Goal: Transaction & Acquisition: Purchase product/service

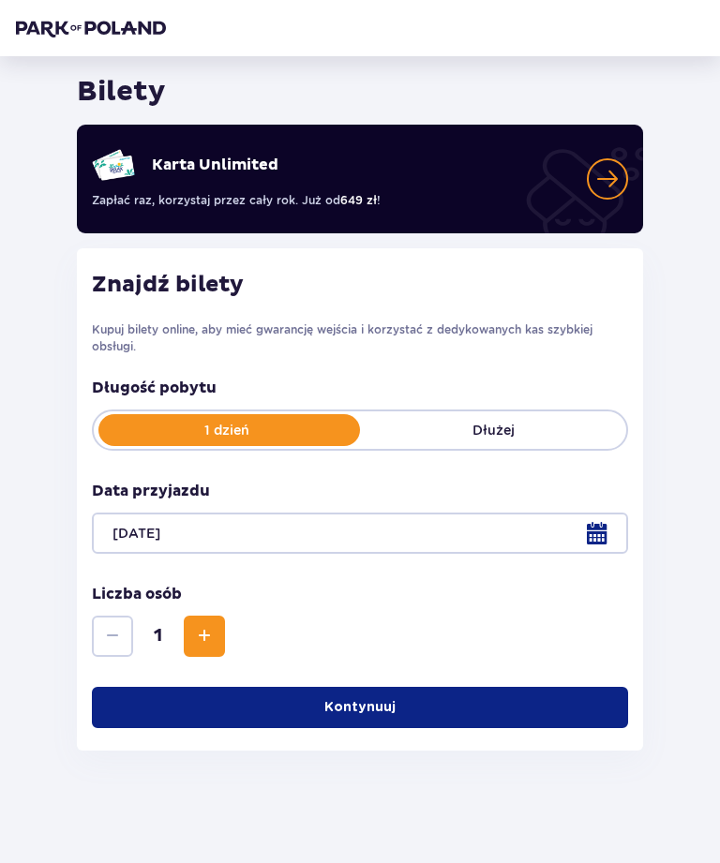
scroll to position [60, 0]
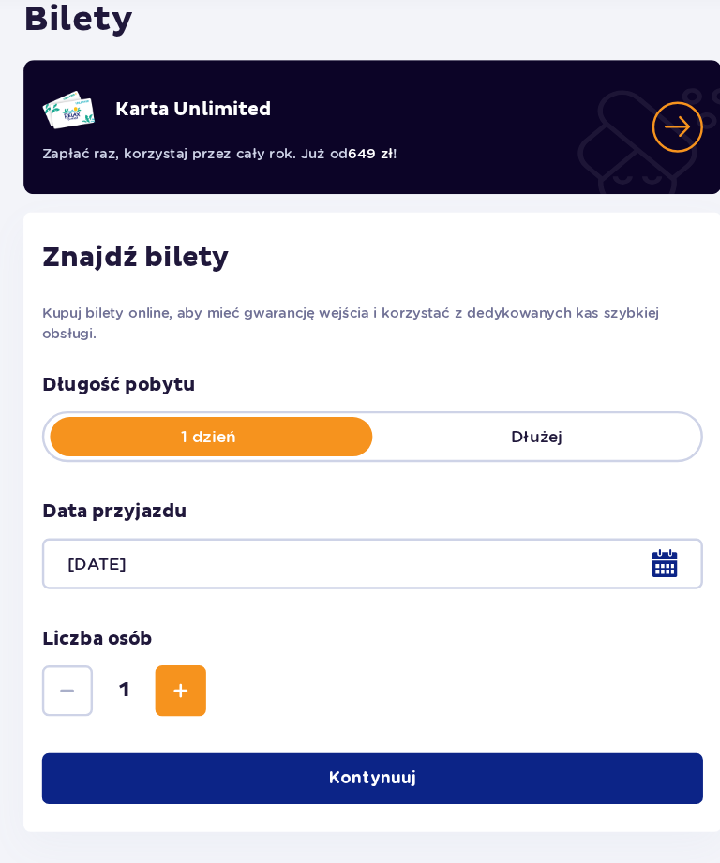
click at [324, 698] on p "Kontynuuj" at bounding box center [359, 707] width 71 height 19
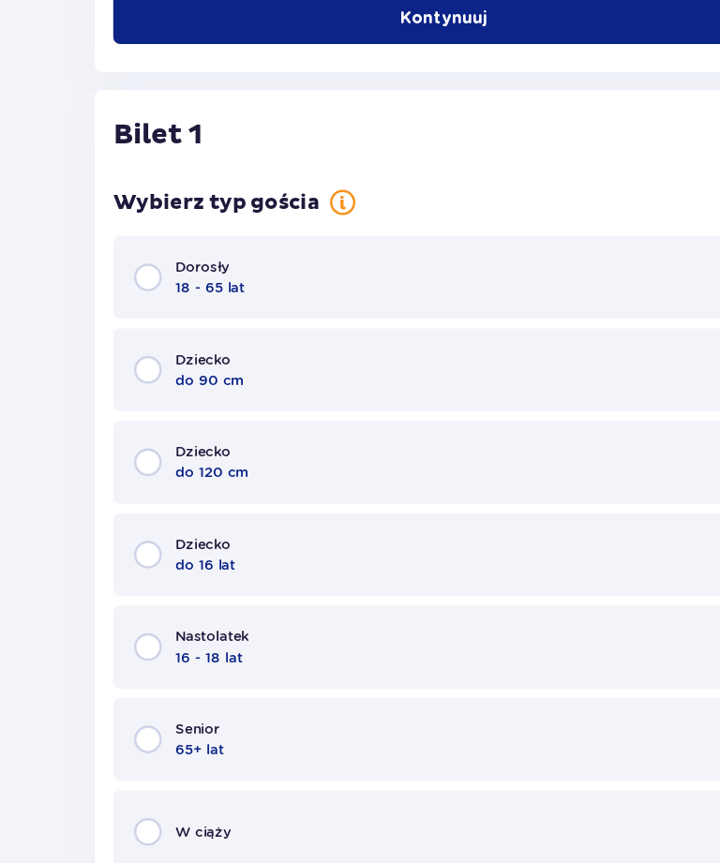
scroll to position [637, 0]
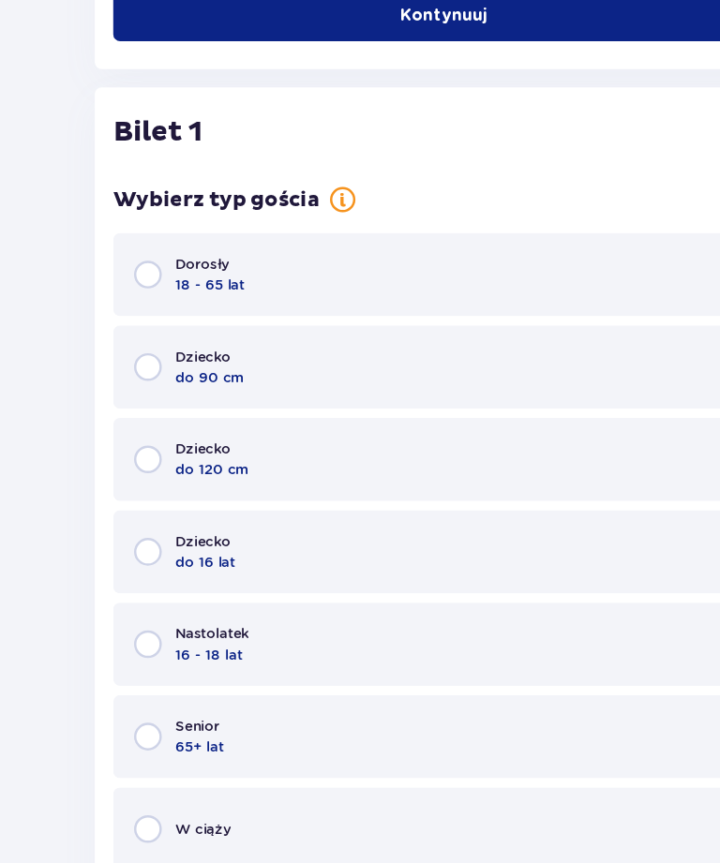
click at [112, 326] on input "radio" at bounding box center [120, 337] width 22 height 22
radio input "true"
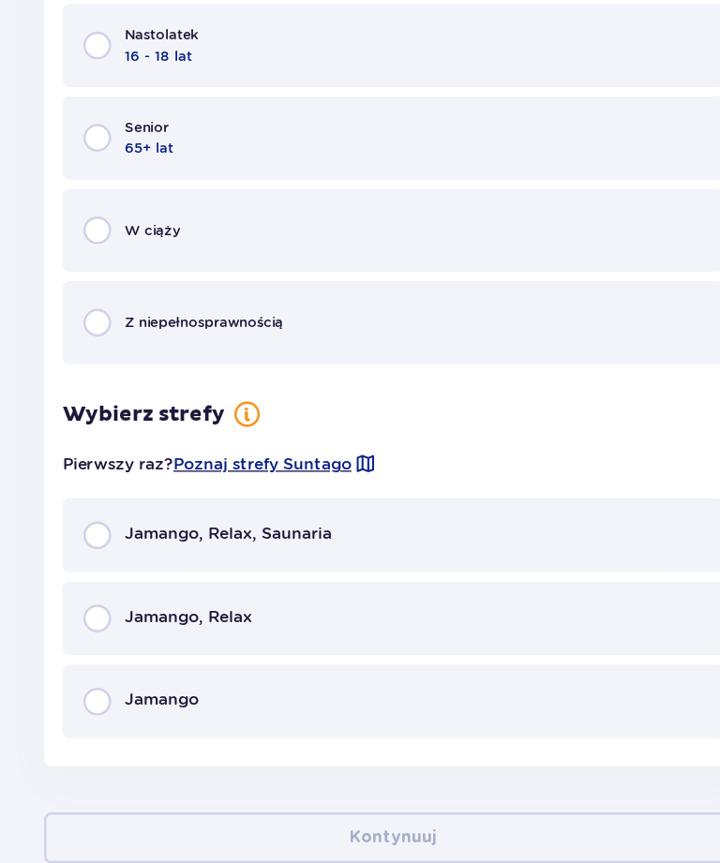
scroll to position [1127, 0]
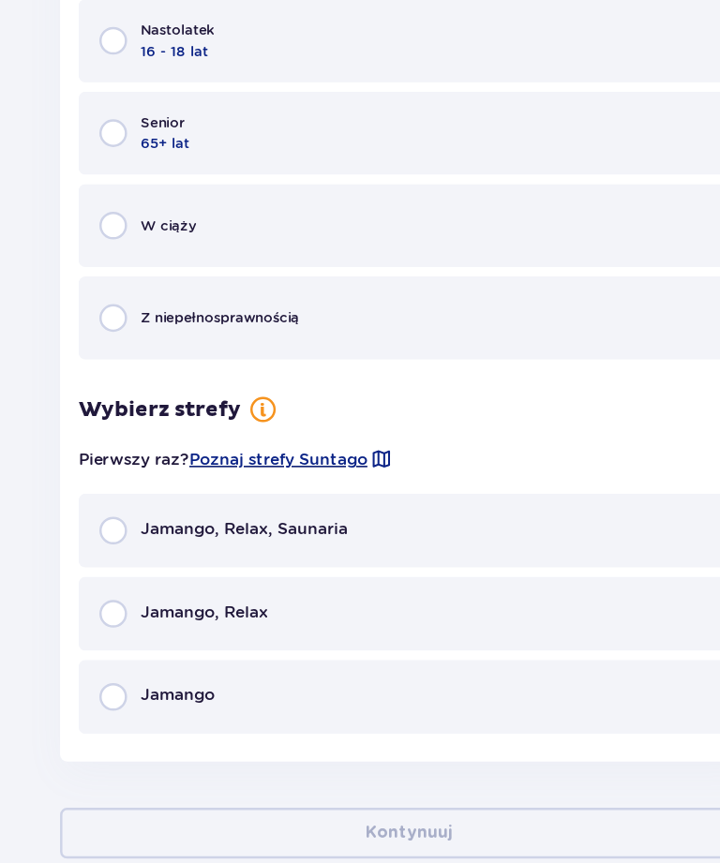
click at [276, 478] on span "Poznaj strefy Suntago" at bounding box center [254, 487] width 144 height 19
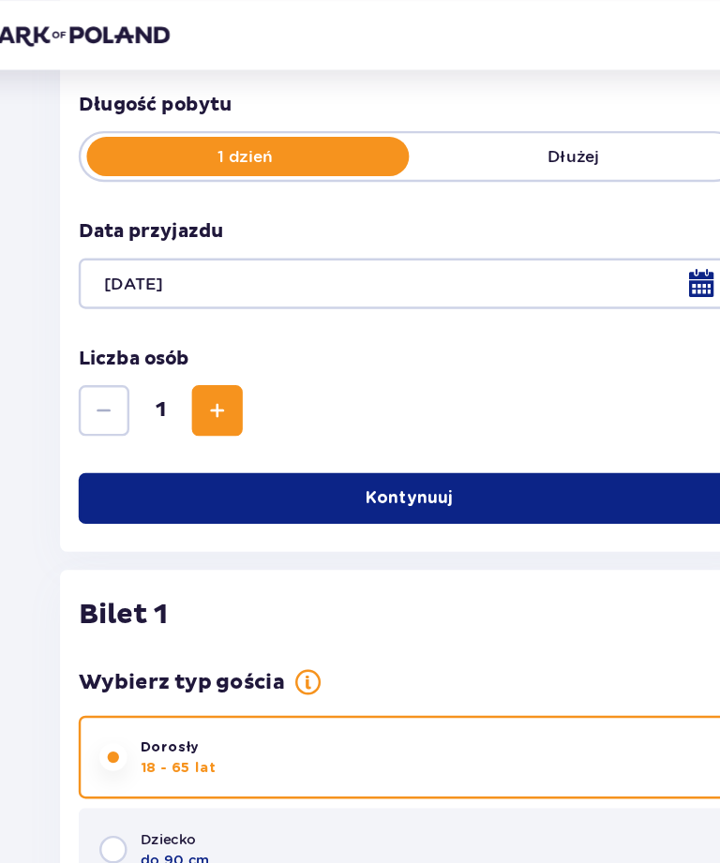
scroll to position [1130, 0]
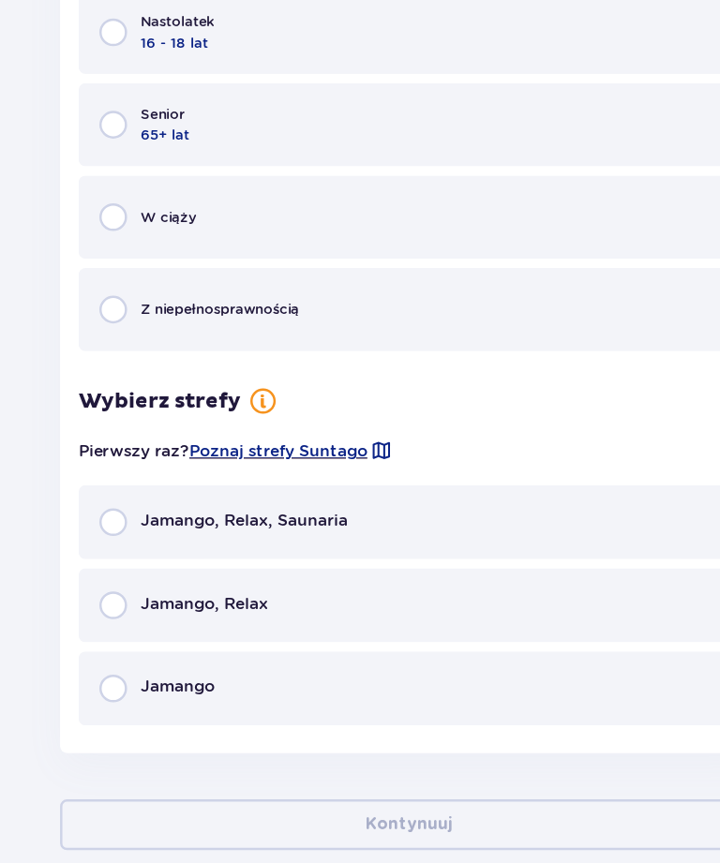
click at [109, 531] on input "radio" at bounding box center [120, 542] width 22 height 22
radio input "true"
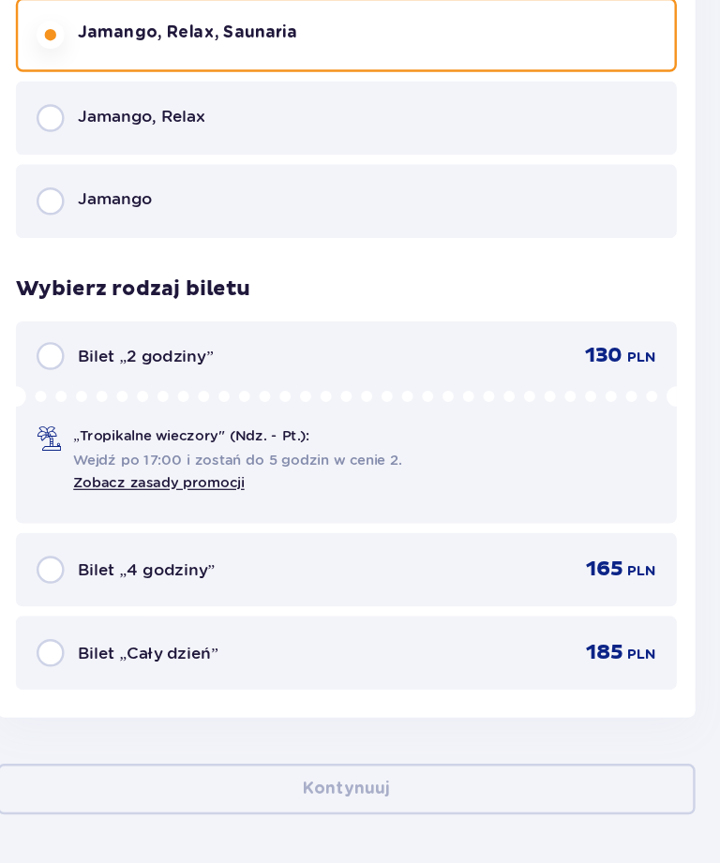
scroll to position [1554, 0]
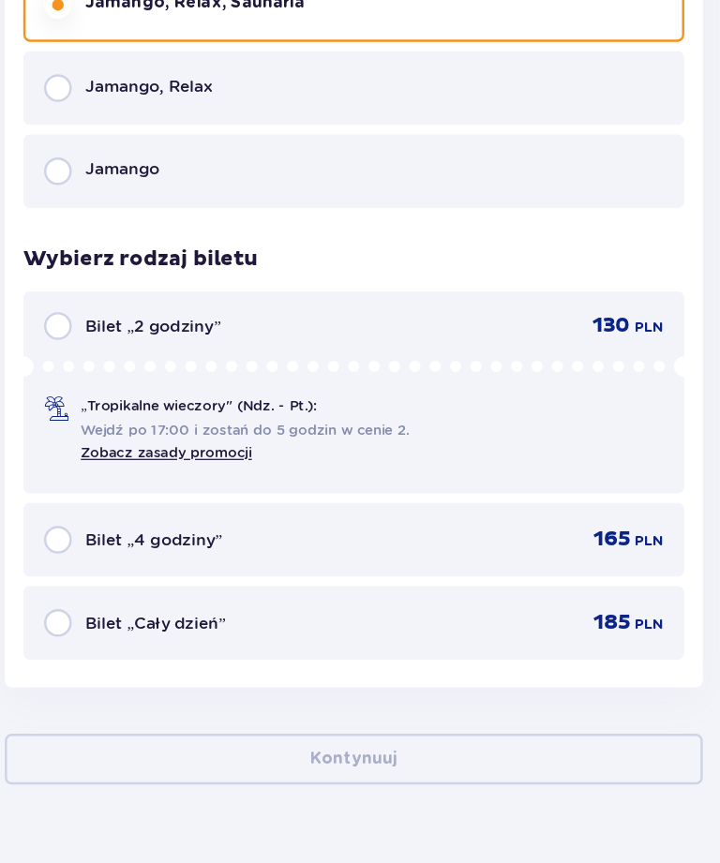
click at [109, 541] on input "radio" at bounding box center [120, 552] width 22 height 22
radio input "true"
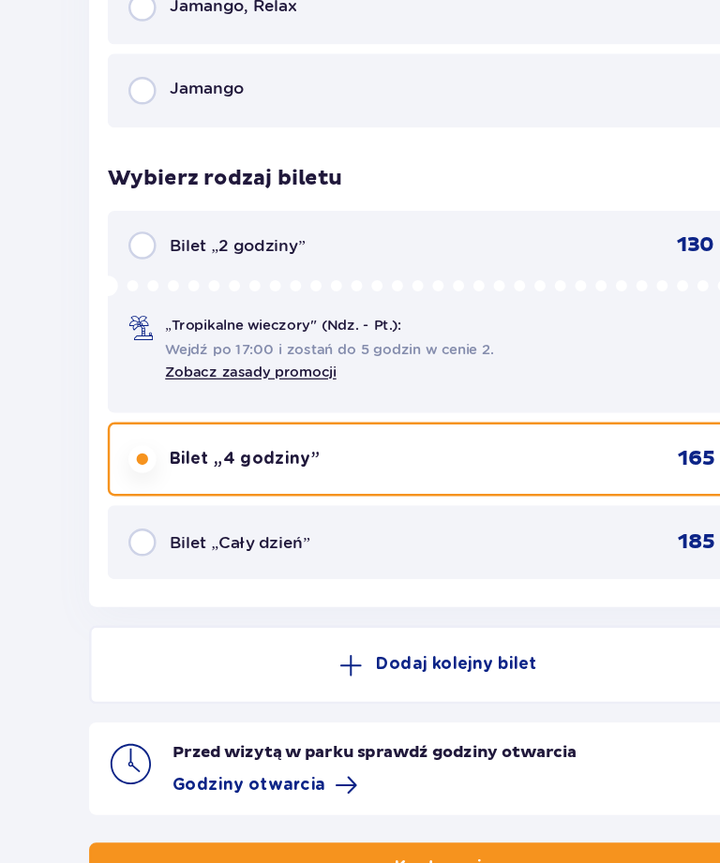
scroll to position [1708, 0]
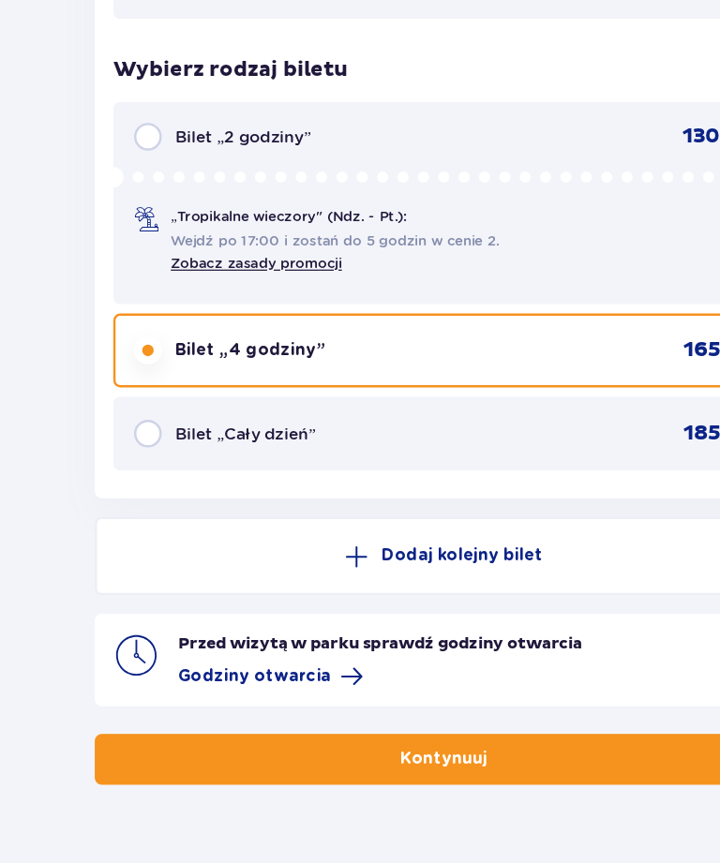
click at [277, 653] on span at bounding box center [286, 662] width 19 height 19
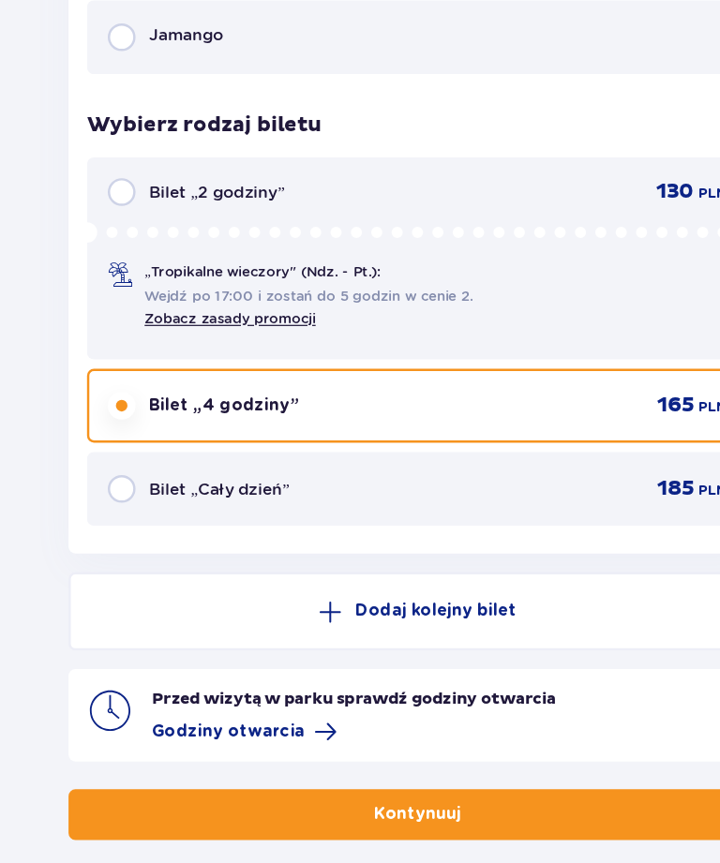
scroll to position [1674, 0]
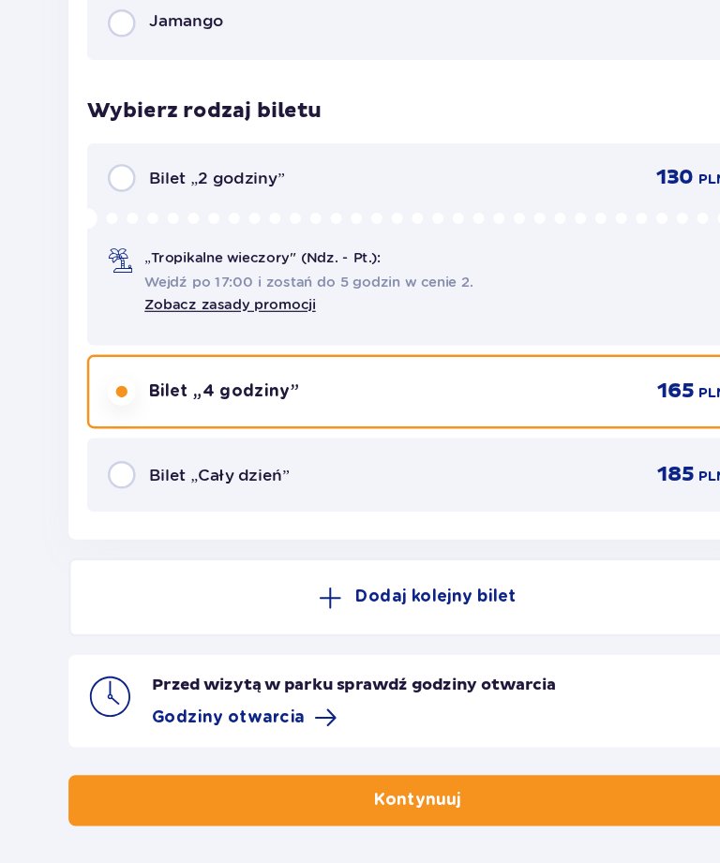
click at [390, 755] on span "button" at bounding box center [399, 764] width 19 height 19
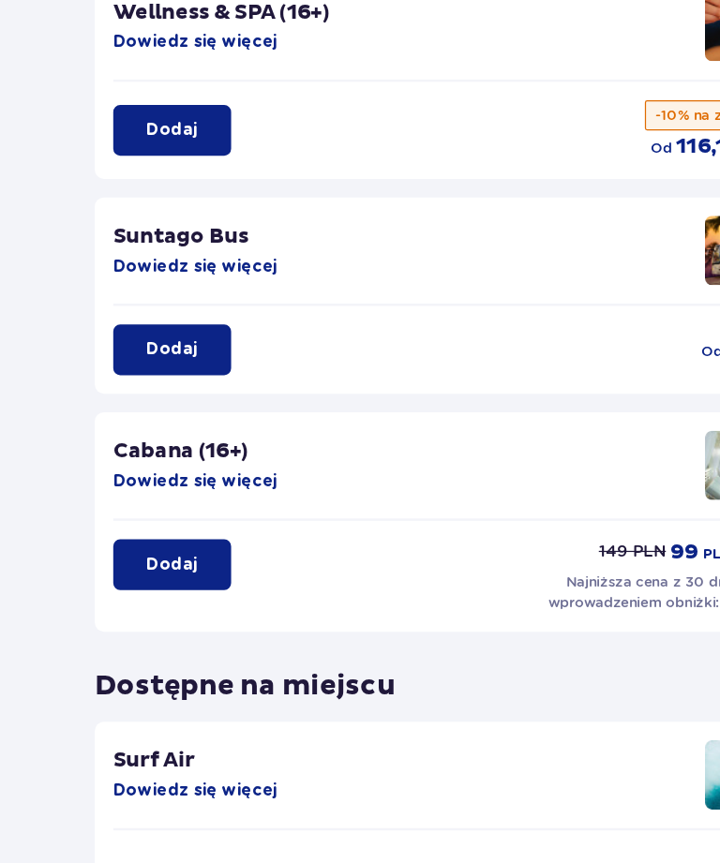
scroll to position [125, 0]
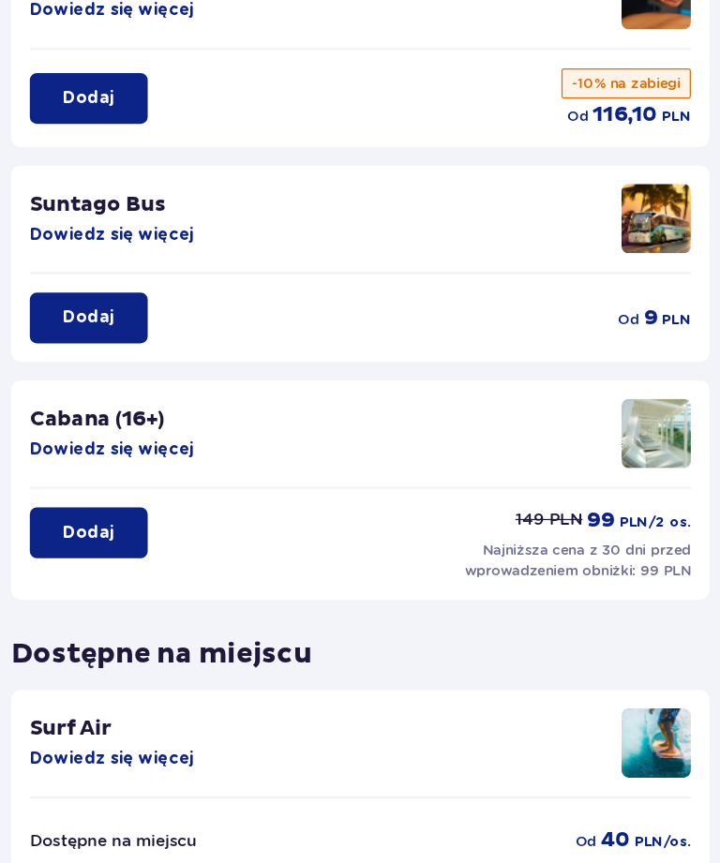
click at [92, 295] on button "Dowiedz się więcej" at bounding box center [158, 304] width 133 height 19
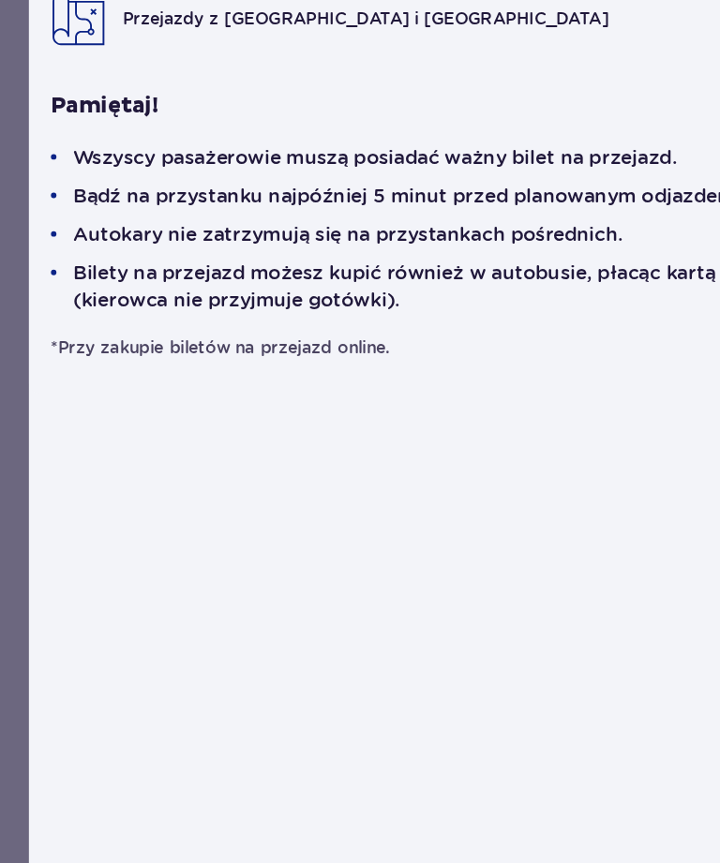
scroll to position [98, 0]
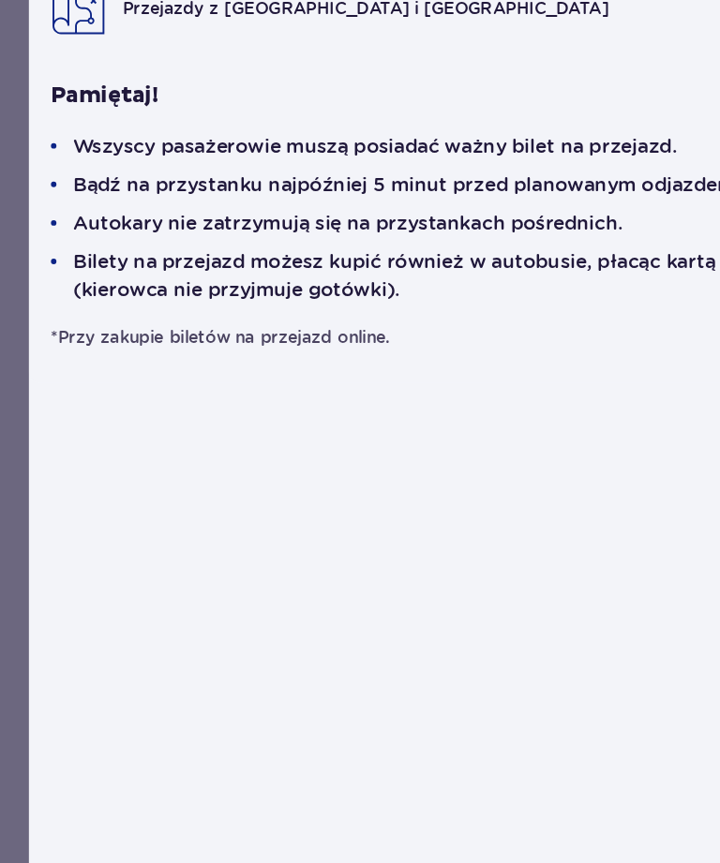
click at [247, 247] on span "Przejazdy z Warszawy i Żyrardowa" at bounding box center [275, 239] width 331 height 14
click at [61, 259] on img at bounding box center [79, 239] width 37 height 37
click at [268, 259] on div "Przejazdy z Warszawy i Żyrardowa" at bounding box center [360, 239] width 598 height 37
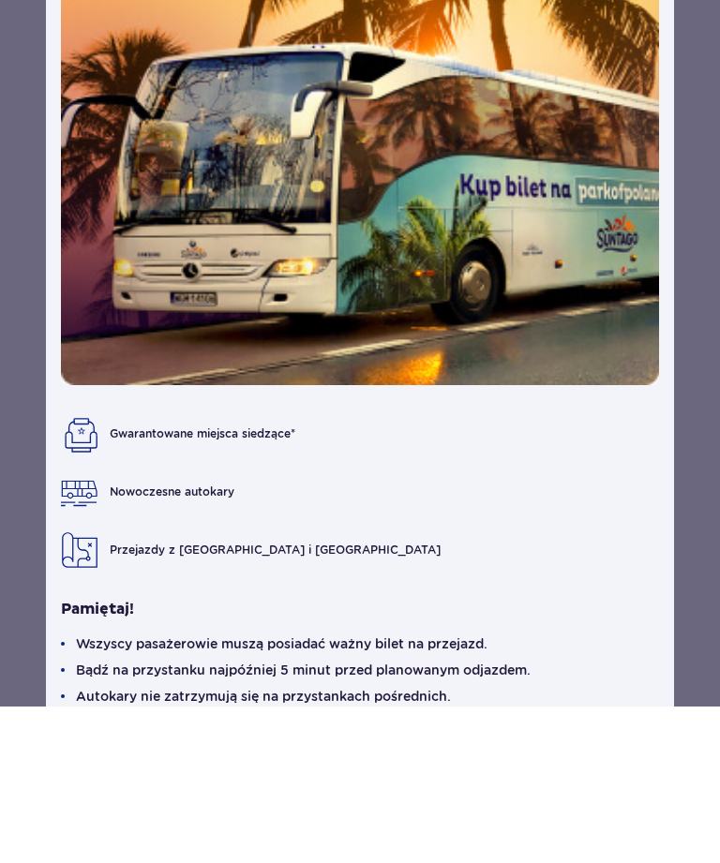
scroll to position [0, 0]
click at [648, 75] on img at bounding box center [360, 308] width 598 height 467
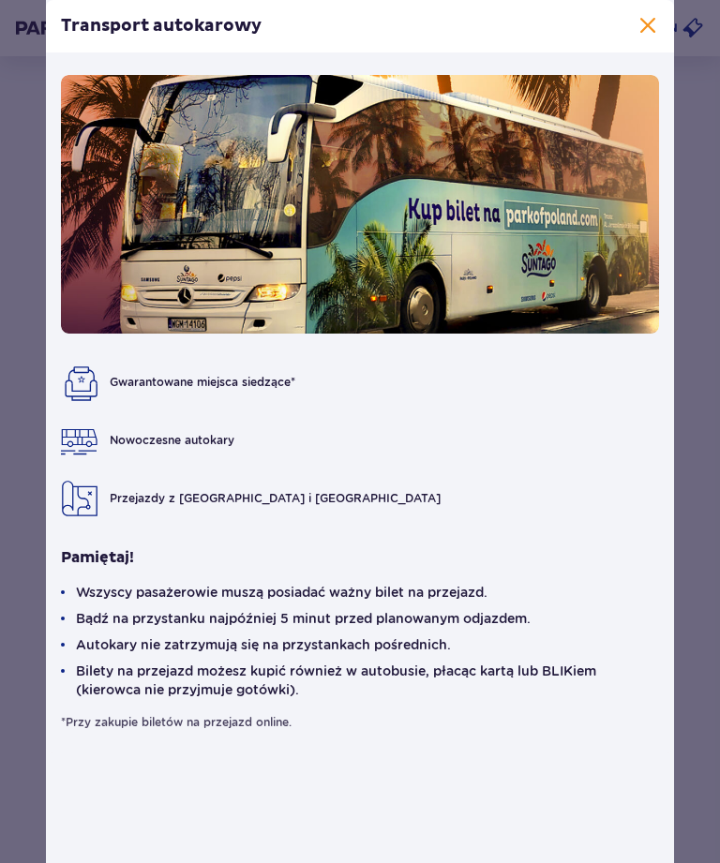
click at [647, 5] on div "Transport autokarowy" at bounding box center [360, 26] width 628 height 52
click at [646, 35] on span at bounding box center [647, 26] width 22 height 22
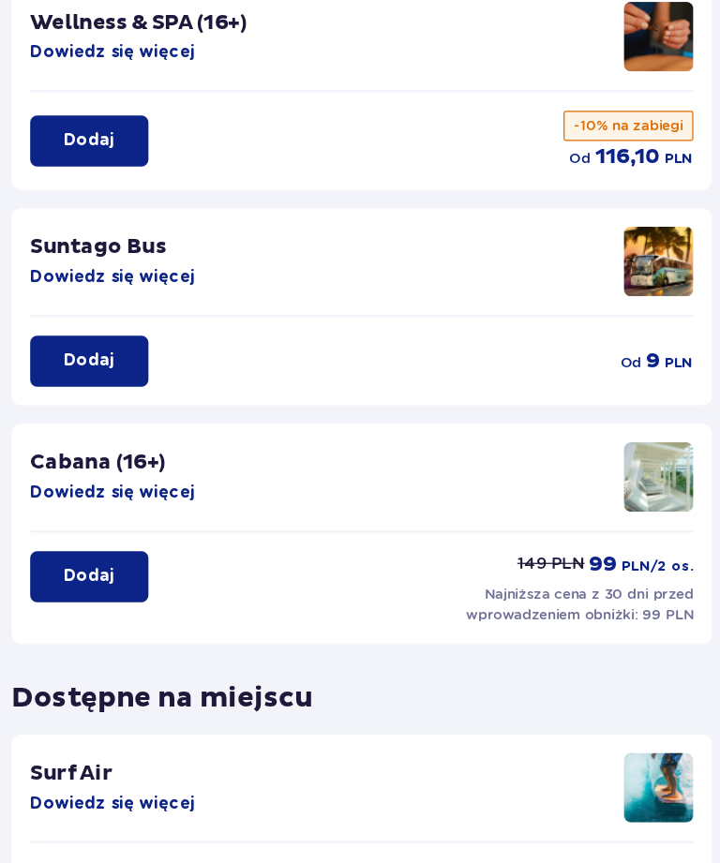
scroll to position [87, 0]
click at [119, 400] on p "Dodaj" at bounding box center [139, 409] width 41 height 19
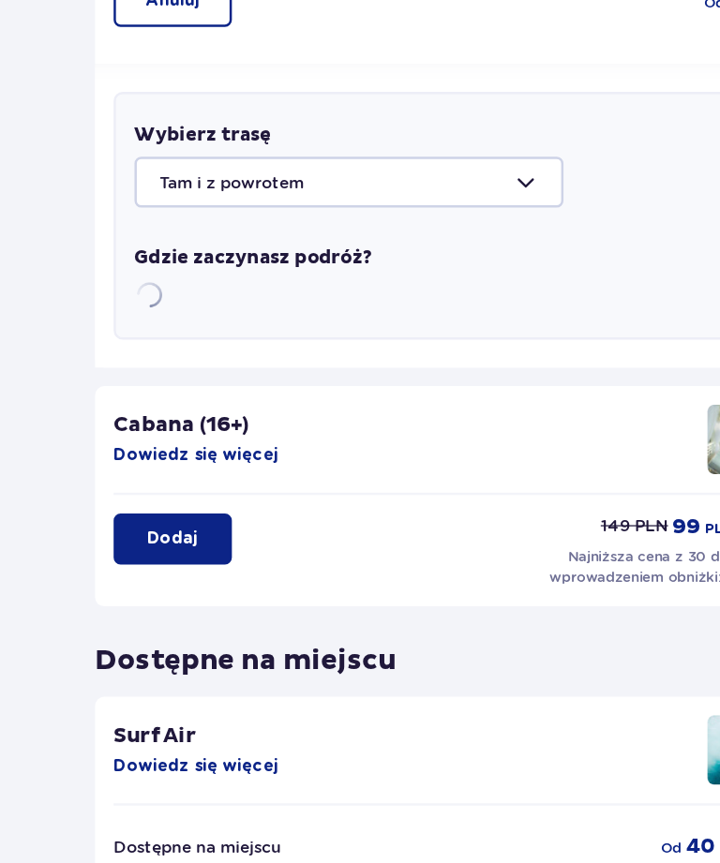
scroll to position [382, 0]
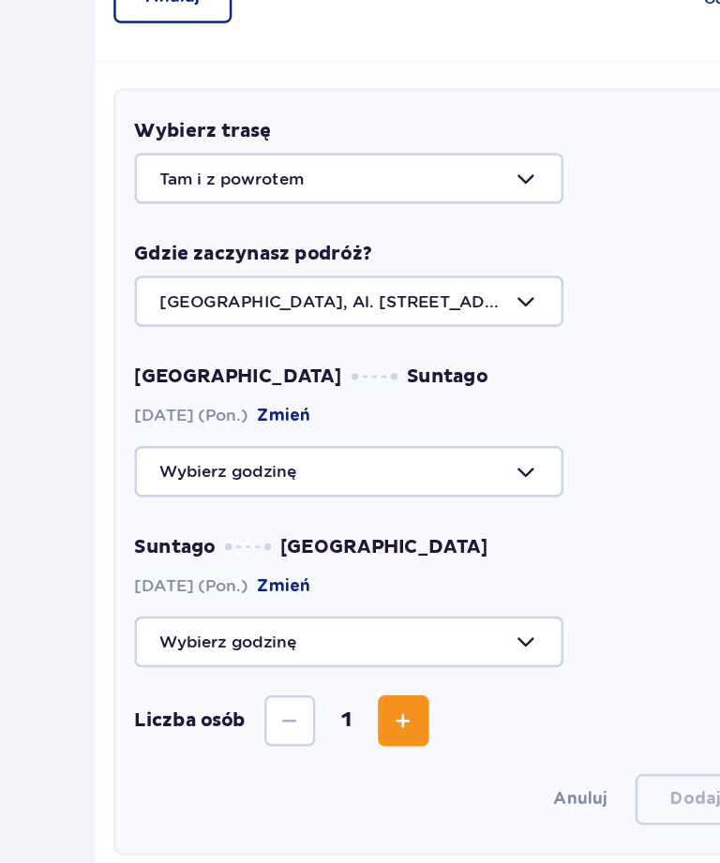
click at [430, 340] on div at bounding box center [360, 360] width 502 height 41
click at [526, 191] on div "Wybierz trasę Tam i z powrotem Gdzie zaczynasz podróż? Warszawa, Al. Jerozolims…" at bounding box center [360, 498] width 536 height 621
click at [427, 478] on div at bounding box center [360, 498] width 502 height 41
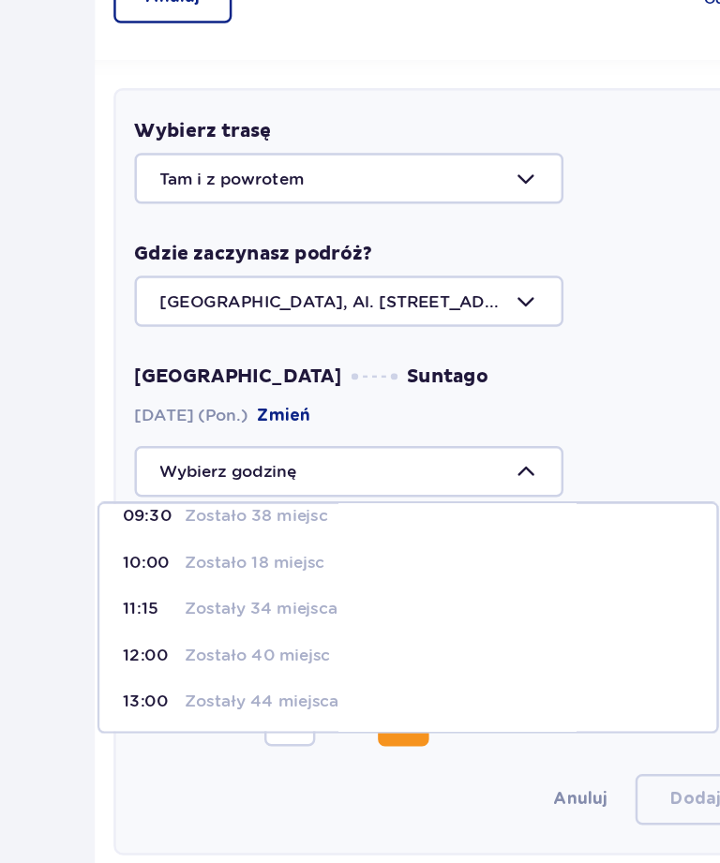
scroll to position [72, 0]
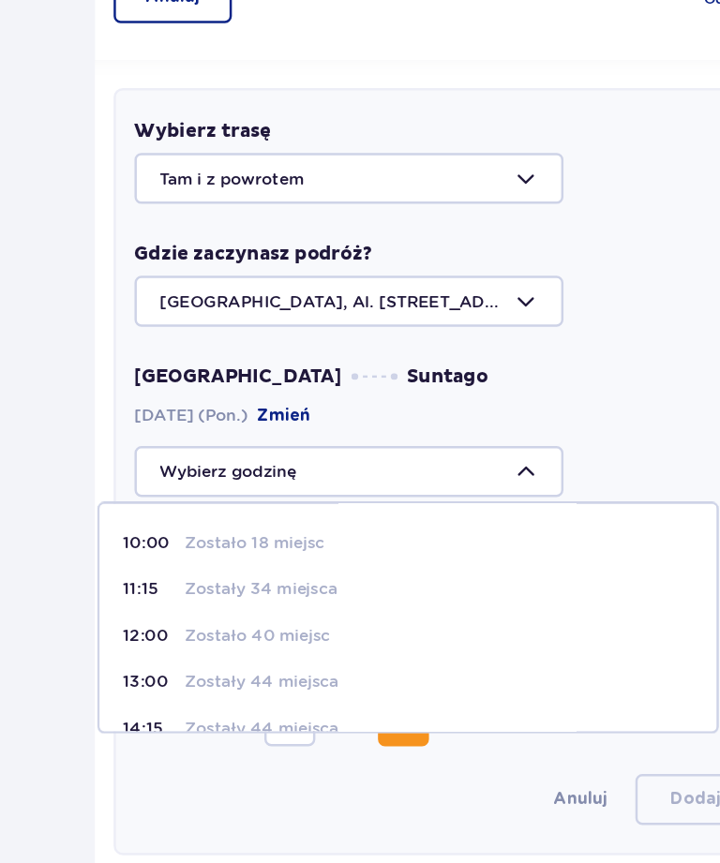
click at [219, 659] on p "Zostały 44 miejsca" at bounding box center [211, 668] width 125 height 19
type input "13:00"
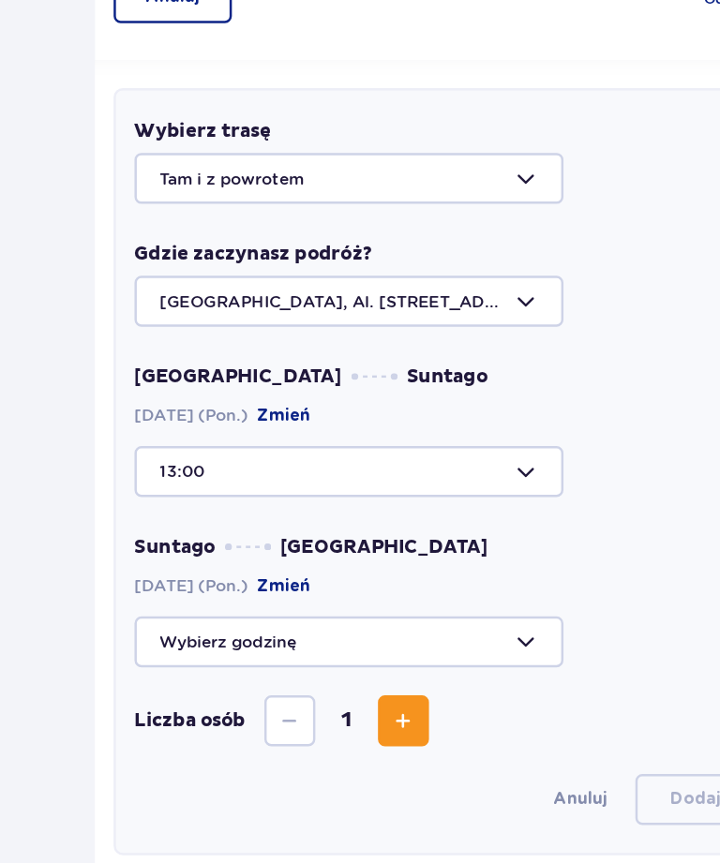
click at [430, 616] on div at bounding box center [360, 636] width 502 height 41
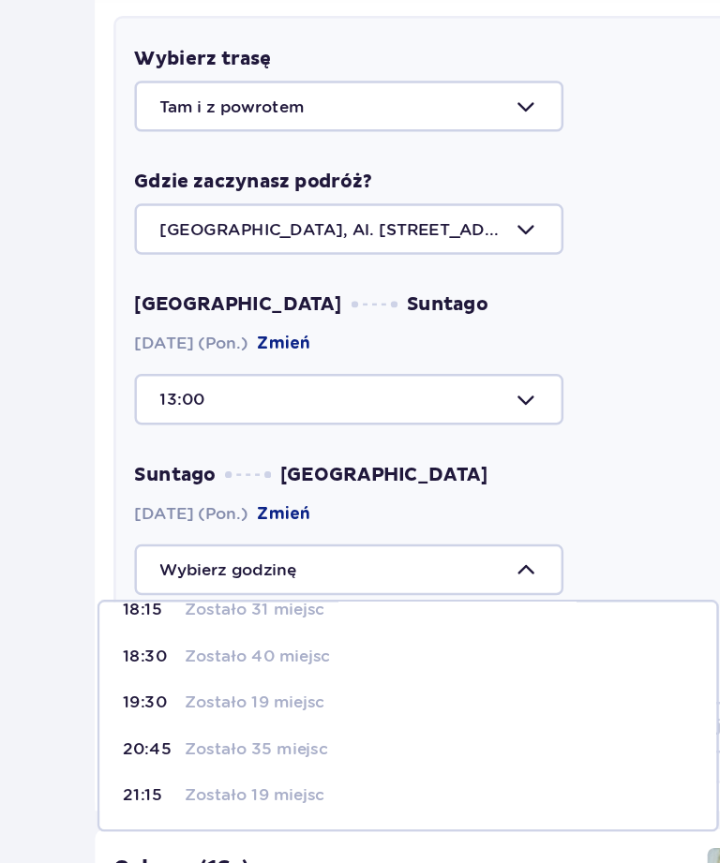
scroll to position [60, 0]
click at [252, 637] on p "Zostało 40 miejsc" at bounding box center [208, 646] width 118 height 19
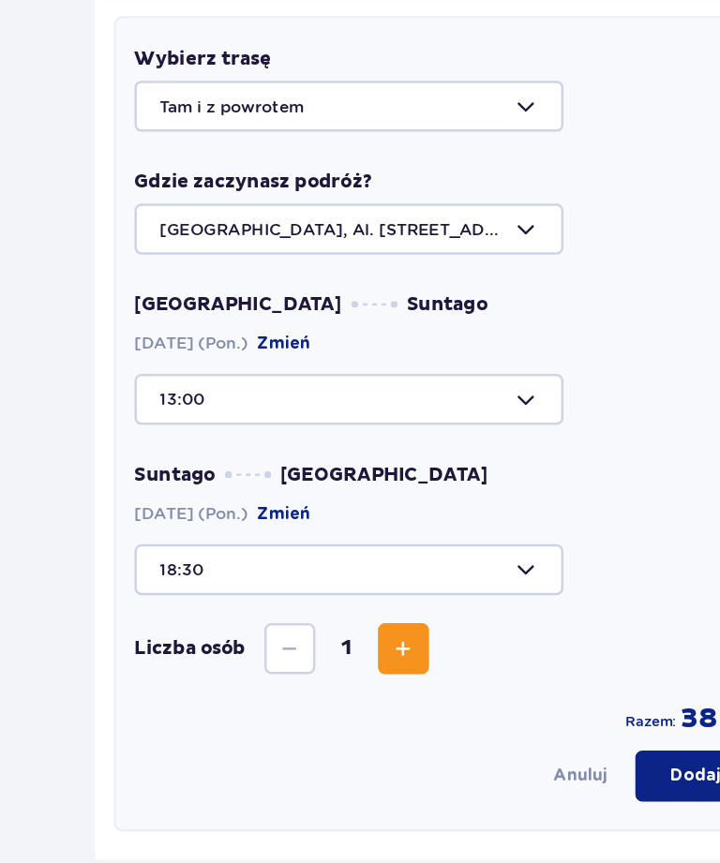
type input "18:30"
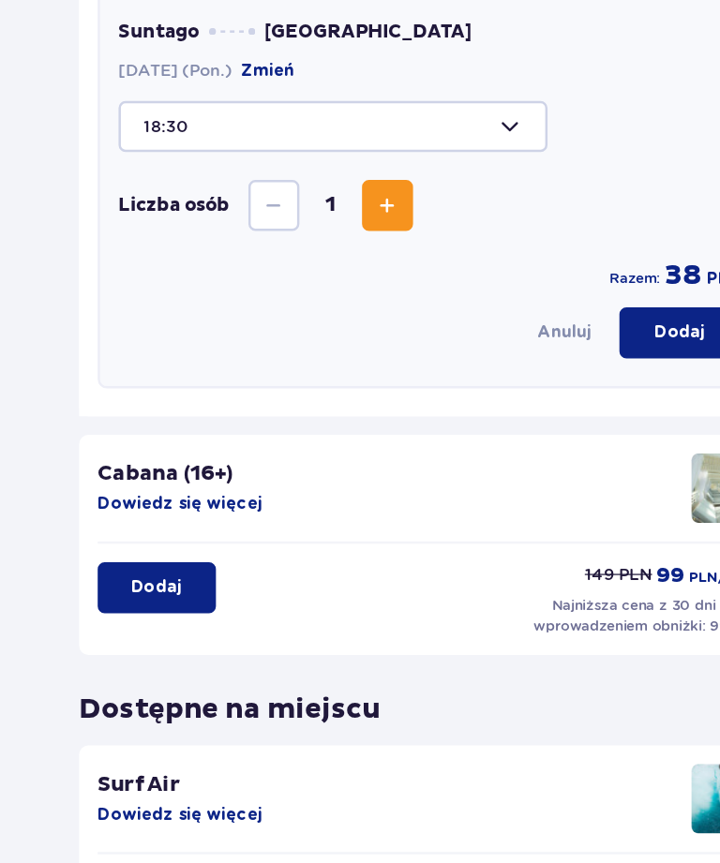
scroll to position [806, 0]
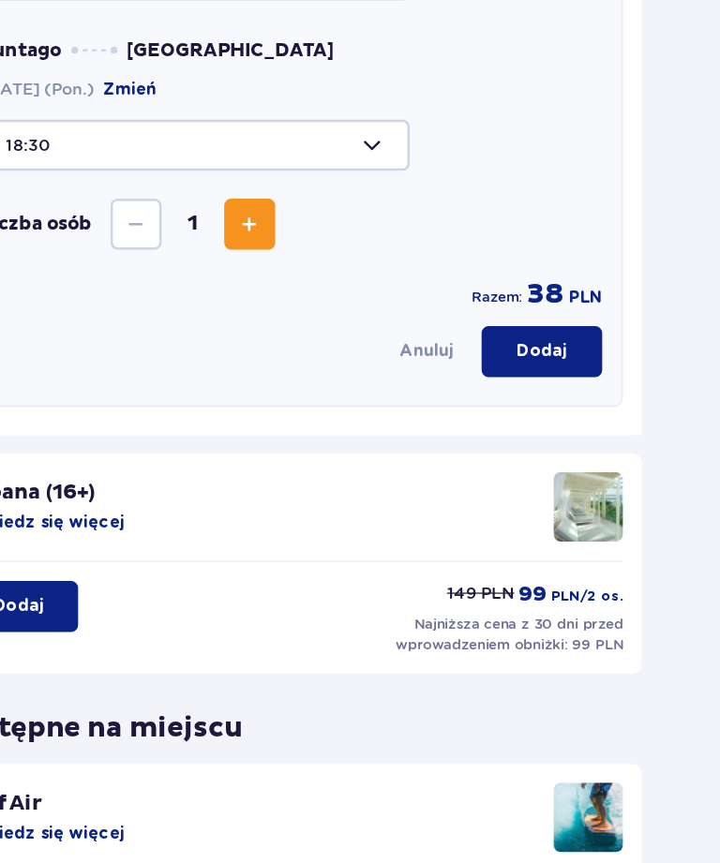
click at [542, 369] on p "Dodaj" at bounding box center [562, 378] width 41 height 19
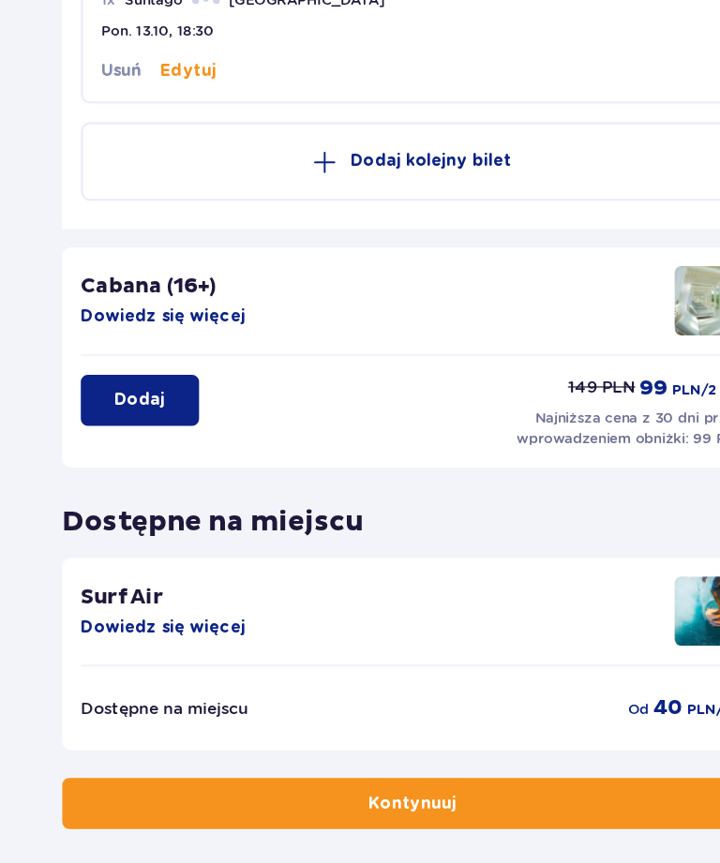
scroll to position [571, 0]
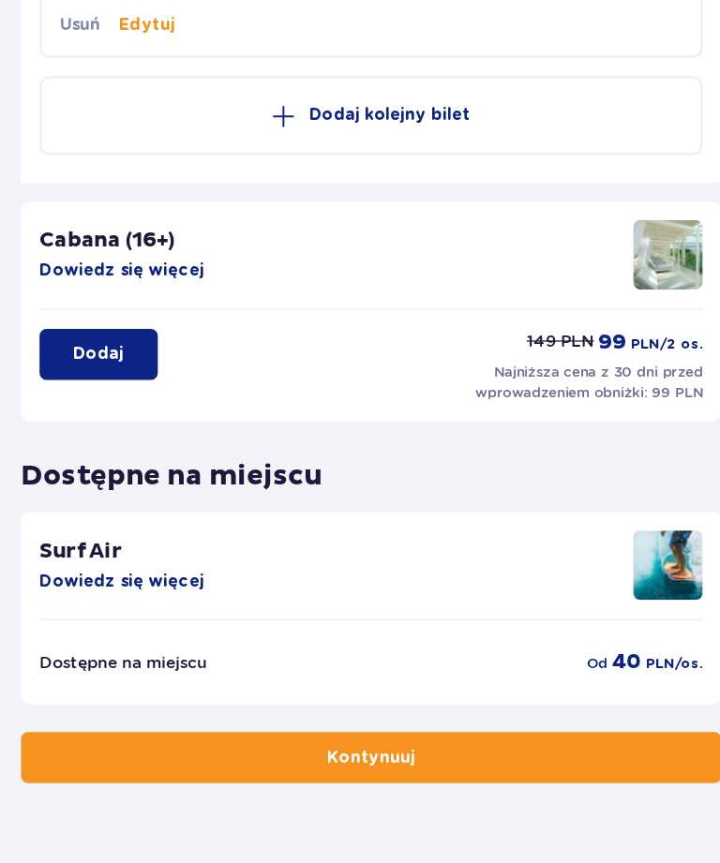
click at [392, 710] on button "Kontynuuj" at bounding box center [360, 730] width 566 height 41
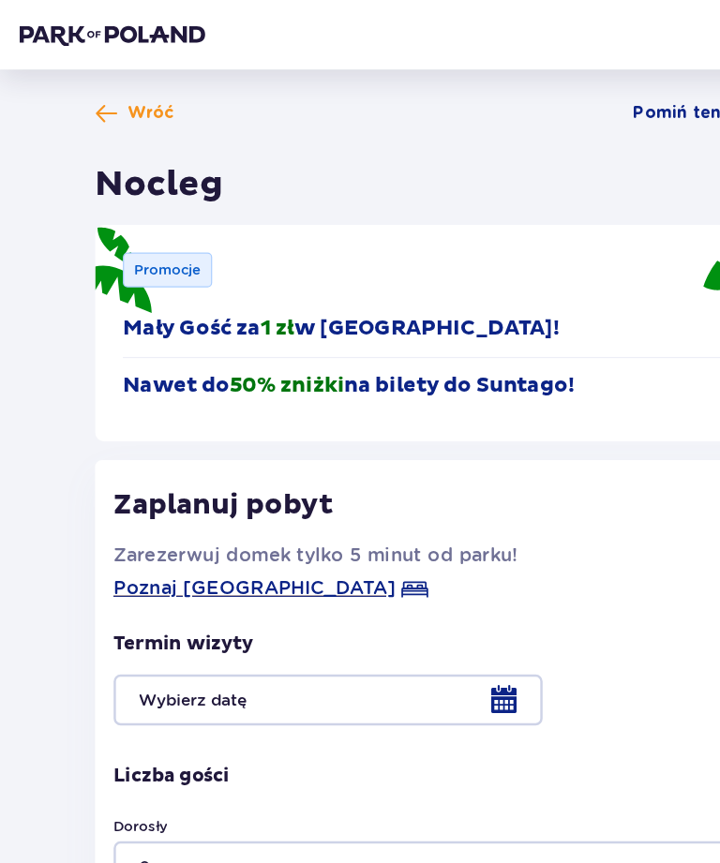
click at [416, 562] on div at bounding box center [360, 566] width 536 height 41
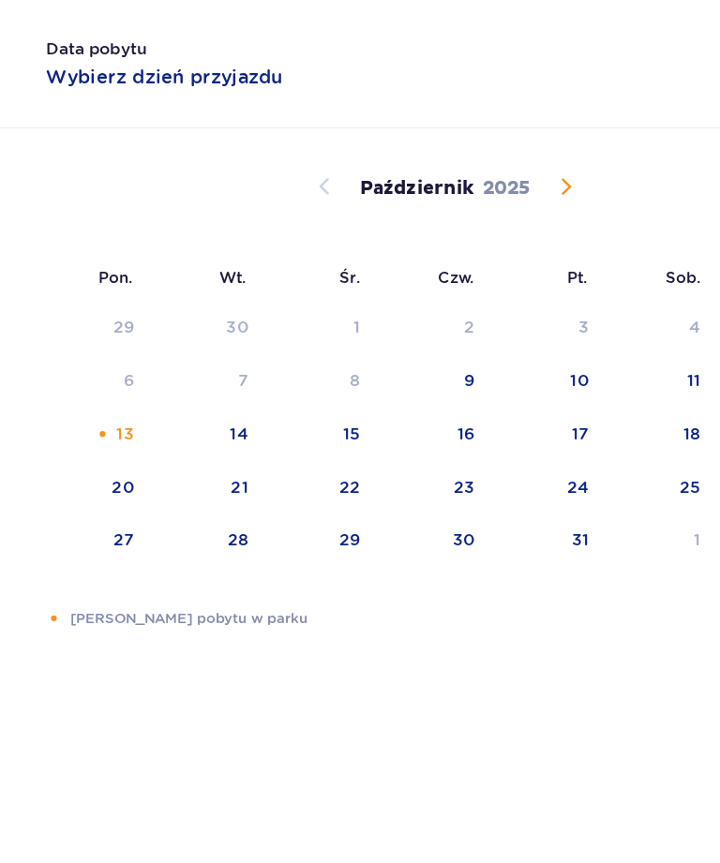
click at [96, 350] on div "13" at bounding box center [102, 350] width 14 height 19
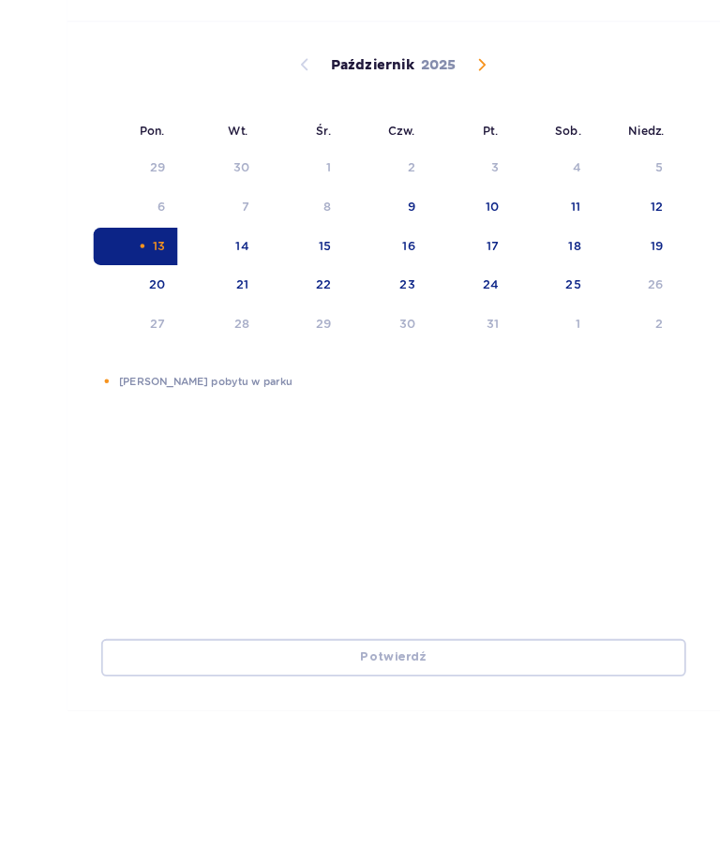
scroll to position [247, 0]
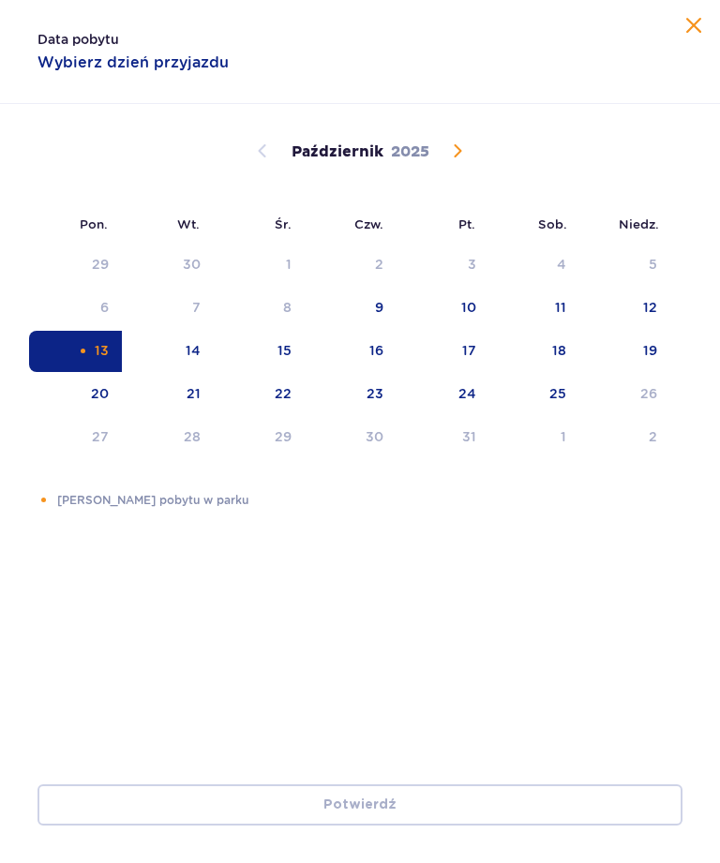
click at [116, 57] on p "Wybierz dzień przyjazdu" at bounding box center [132, 62] width 191 height 21
click at [91, 359] on div "13" at bounding box center [75, 351] width 93 height 41
click at [82, 341] on div "13" at bounding box center [75, 351] width 93 height 41
click at [171, 510] on div "Dni Twojego pobytu w parku Potwierdź" at bounding box center [360, 677] width 720 height 371
click at [697, 18] on span "Zamknij" at bounding box center [693, 26] width 22 height 22
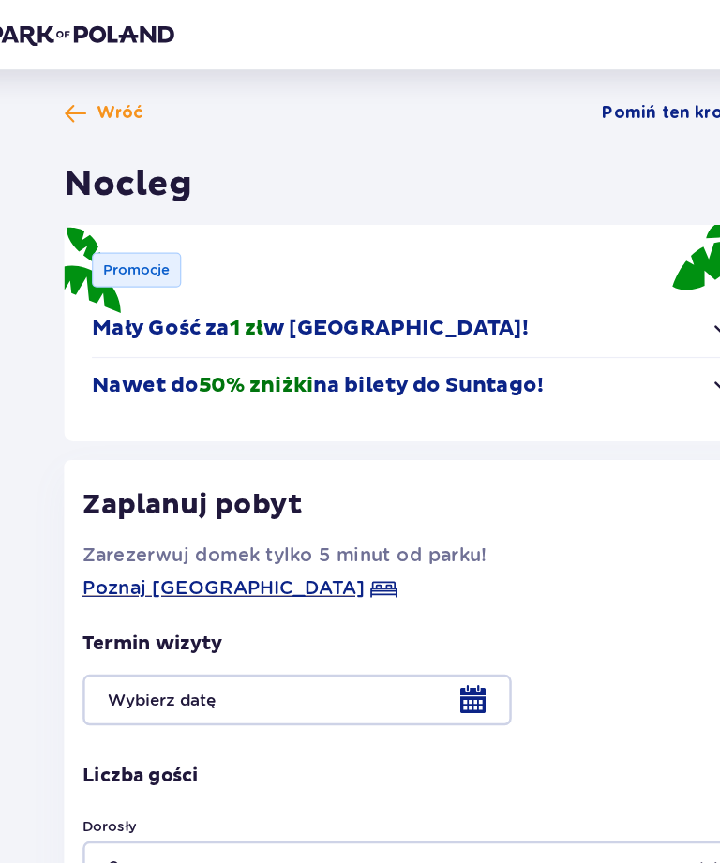
click at [77, 98] on span at bounding box center [86, 91] width 19 height 19
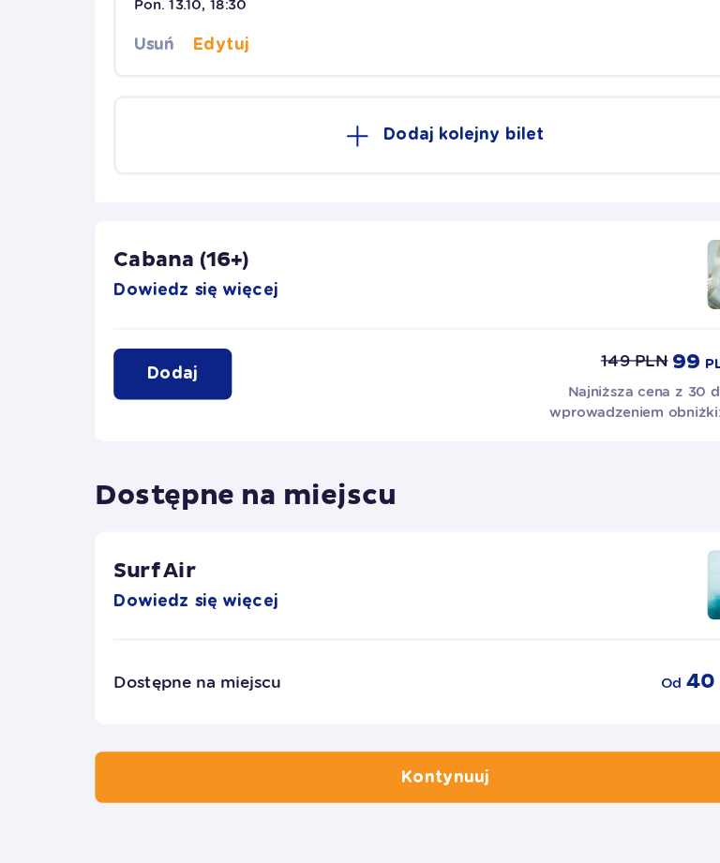
scroll to position [571, 0]
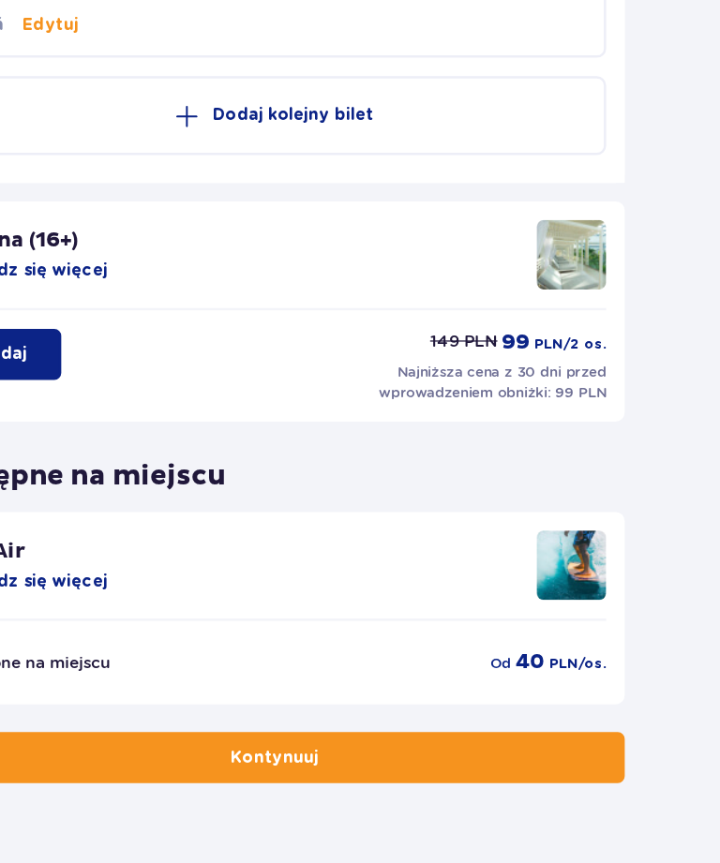
click at [303, 710] on button "Kontynuuj" at bounding box center [360, 730] width 566 height 41
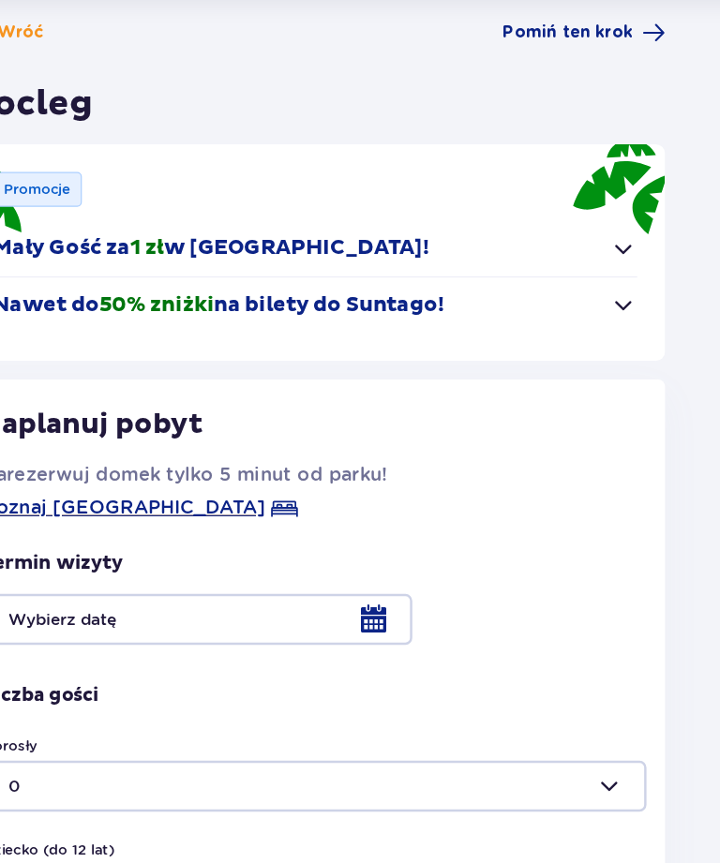
click at [510, 56] on div "Wróć Pomiń ten krok Nocleg Promocje Mały Gość za 1 zł w Suntago Village! Noc za…" at bounding box center [360, 613] width 720 height 1114
click at [624, 82] on span at bounding box center [633, 91] width 19 height 19
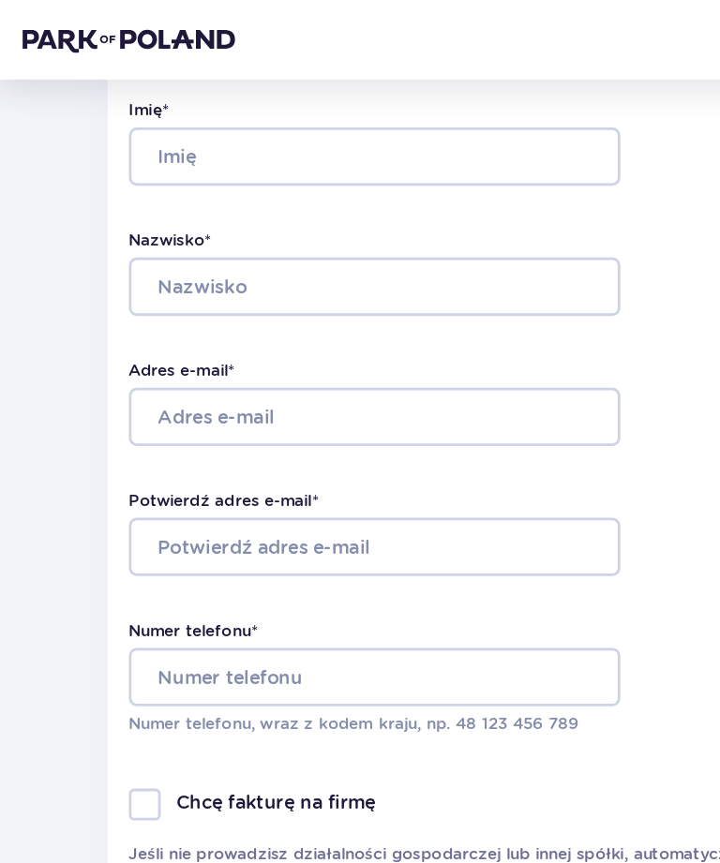
scroll to position [143, 0]
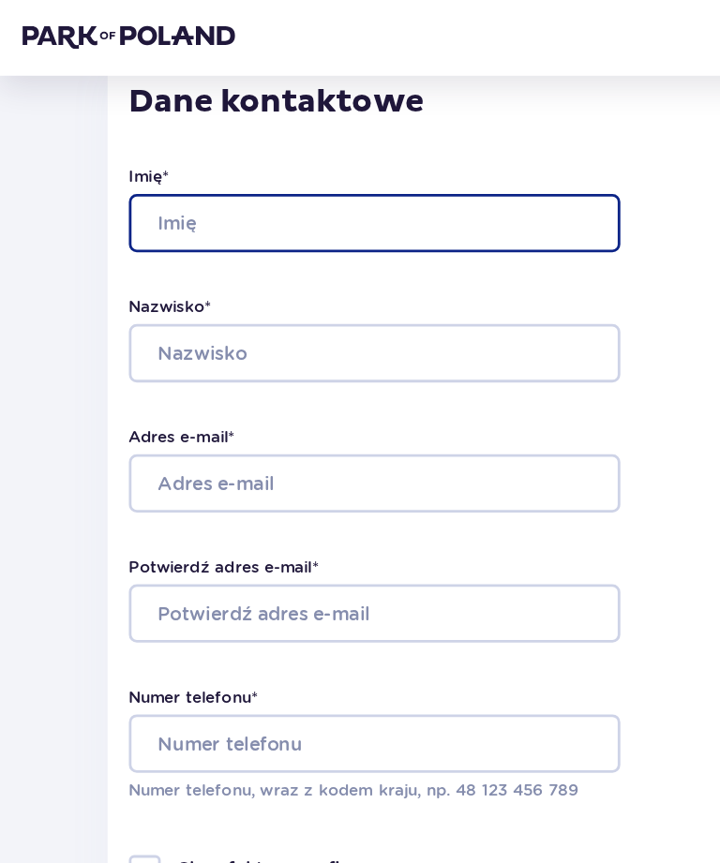
click at [299, 147] on input "Imię *" at bounding box center [264, 160] width 347 height 41
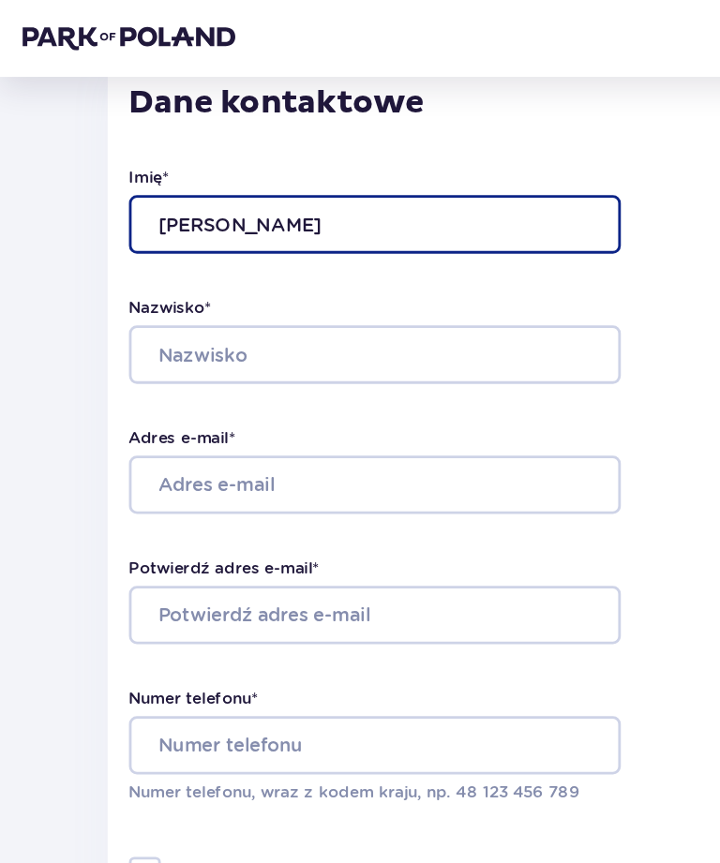
type input "Urszula"
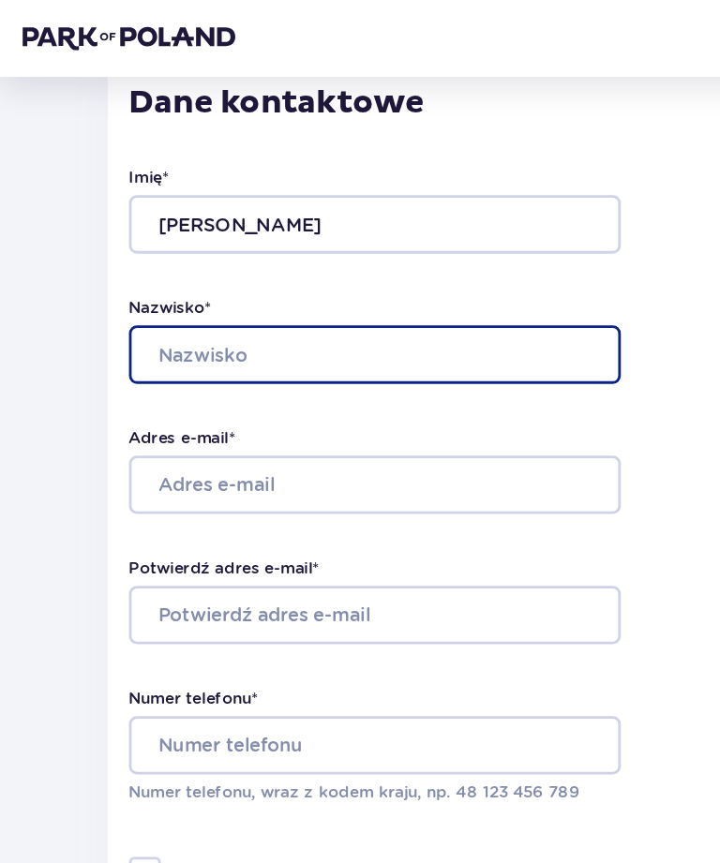
click at [250, 243] on input "Nazwisko *" at bounding box center [264, 252] width 347 height 41
type input "Meszyńska"
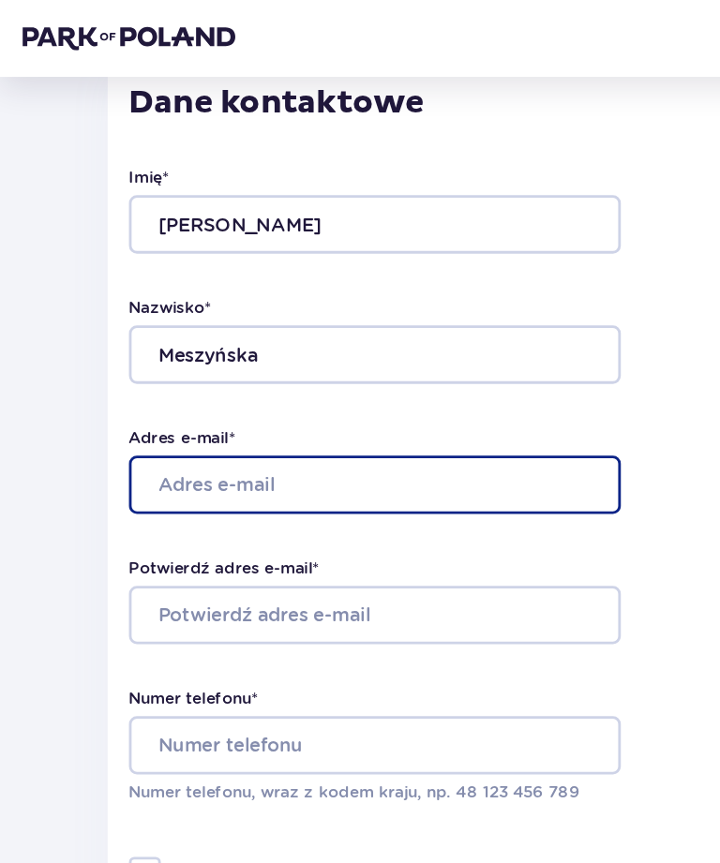
click at [233, 339] on input "Adres e-mail *" at bounding box center [264, 343] width 347 height 41
type input "t"
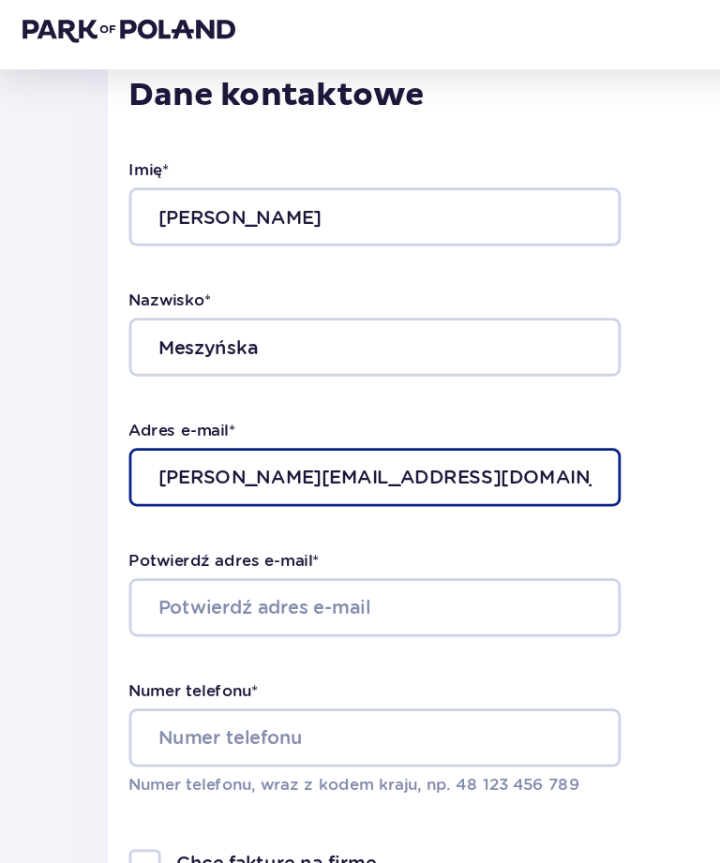
scroll to position [140, 0]
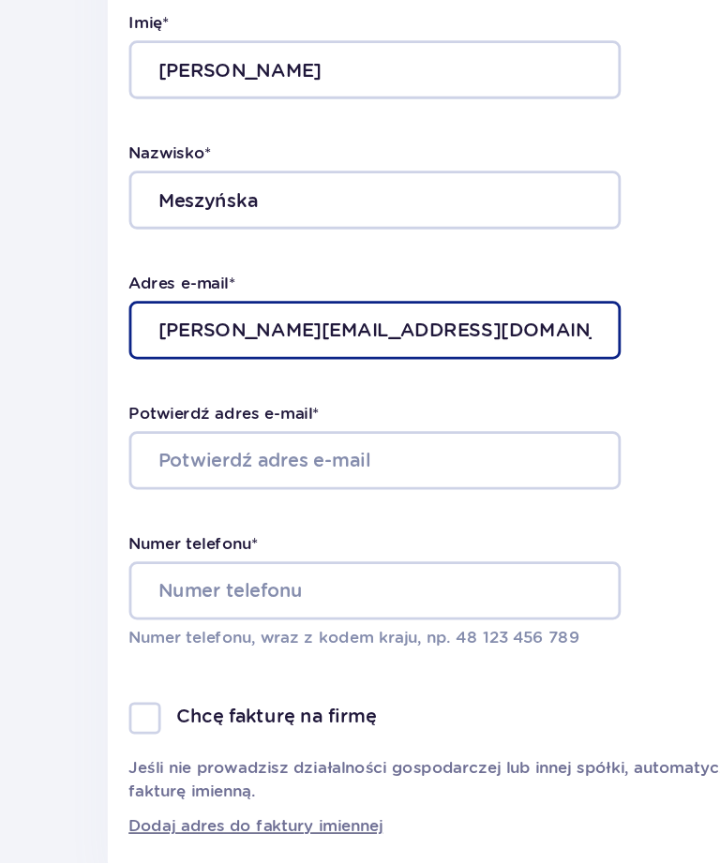
type input "[PERSON_NAME][EMAIL_ADDRESS][DOMAIN_NAME]"
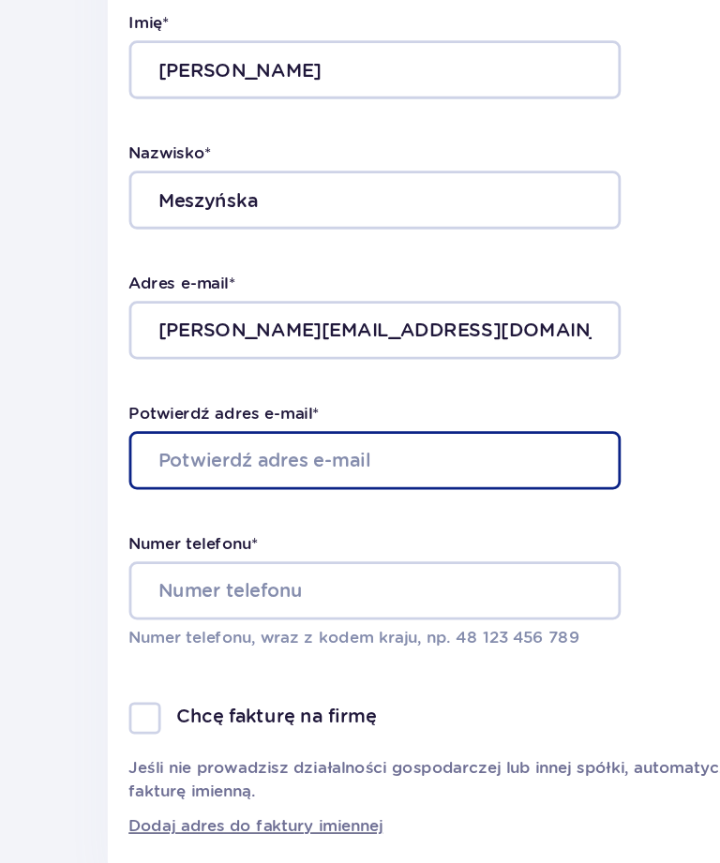
click at [231, 419] on input "Potwierdź adres e-mail *" at bounding box center [264, 439] width 347 height 41
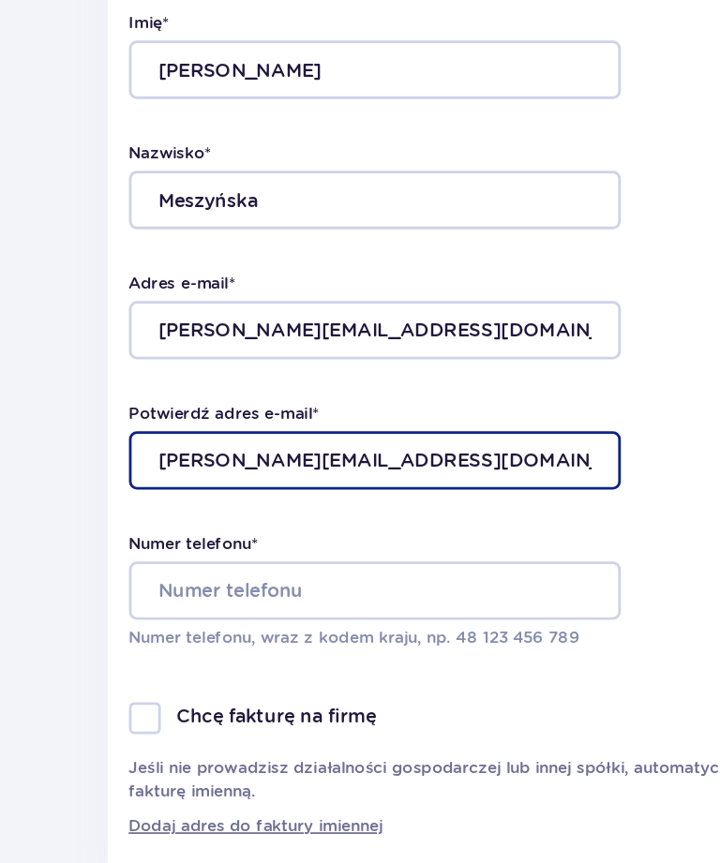
click at [238, 419] on input "u.meszynska.prymar@gmail.com" at bounding box center [264, 439] width 347 height 41
type input "[PERSON_NAME][EMAIL_ADDRESS][DOMAIN_NAME]"
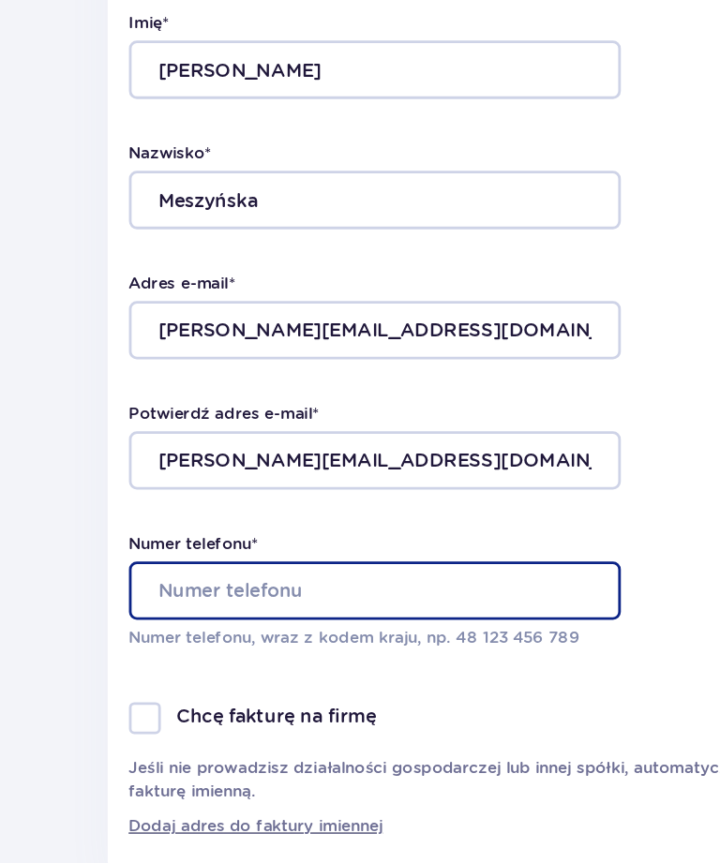
click at [178, 511] on input "Numer telefonu *" at bounding box center [264, 531] width 347 height 41
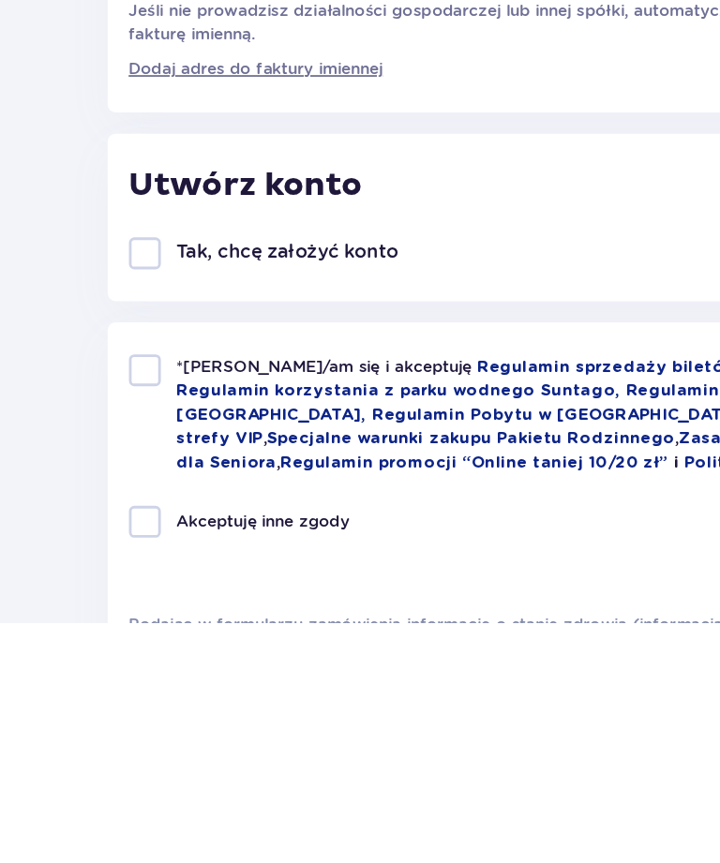
scroll to position [382, 0]
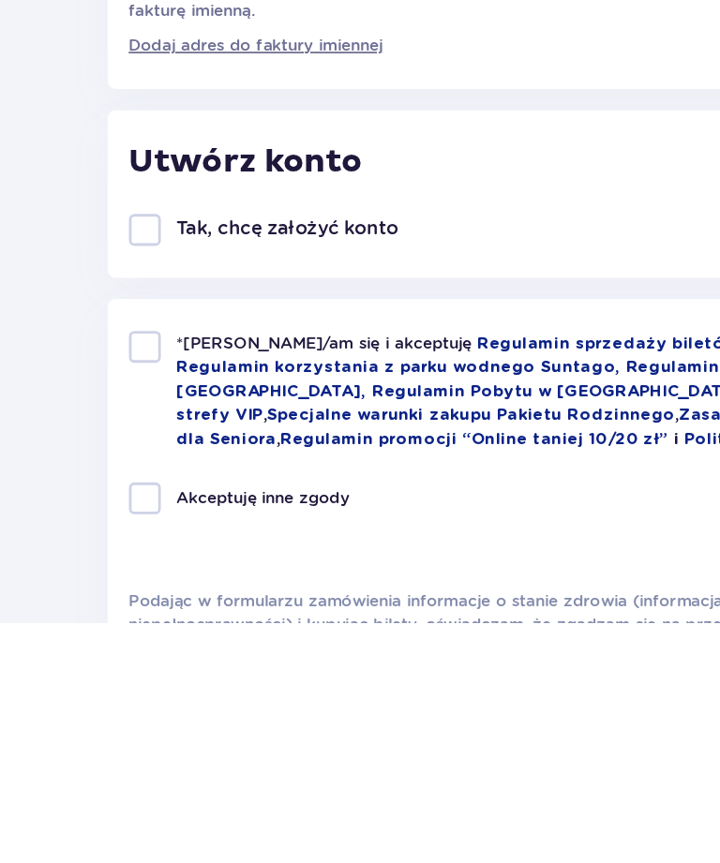
type input "608443508"
click at [100, 575] on div at bounding box center [102, 586] width 22 height 22
checkbox input "true"
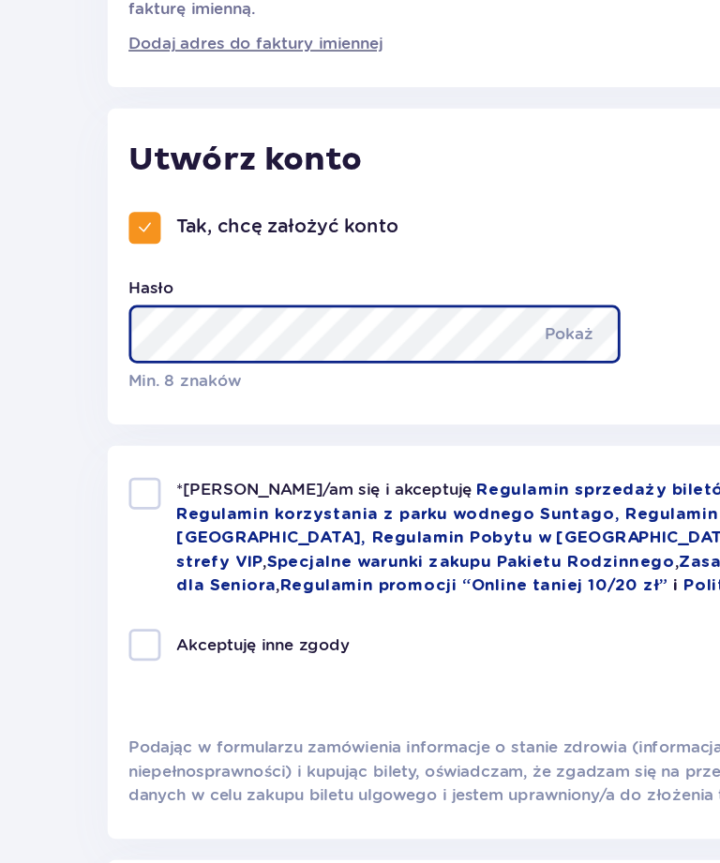
scroll to position [593, 0]
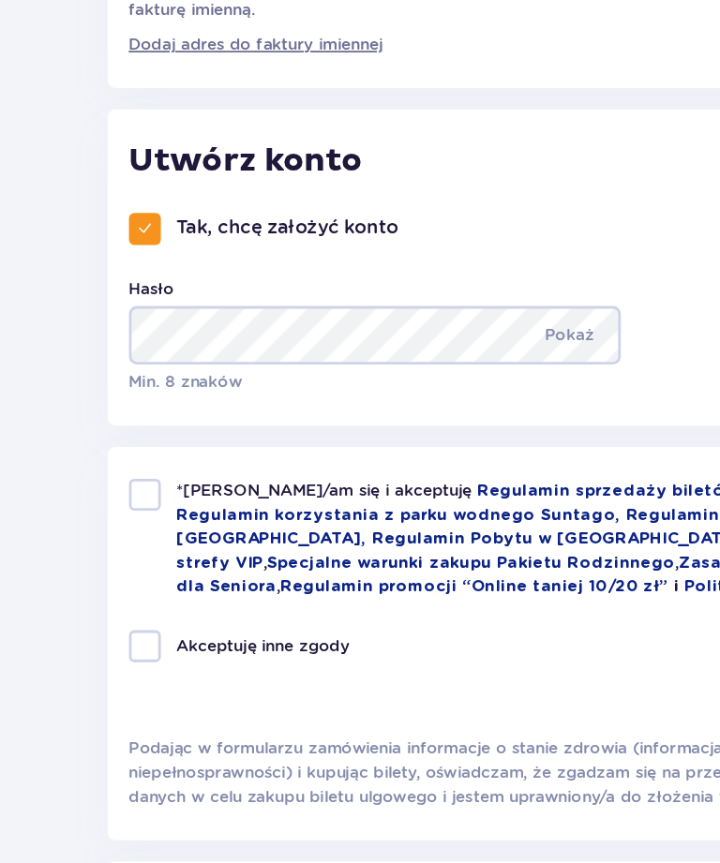
click at [407, 428] on p "Pokaż" at bounding box center [401, 448] width 35 height 41
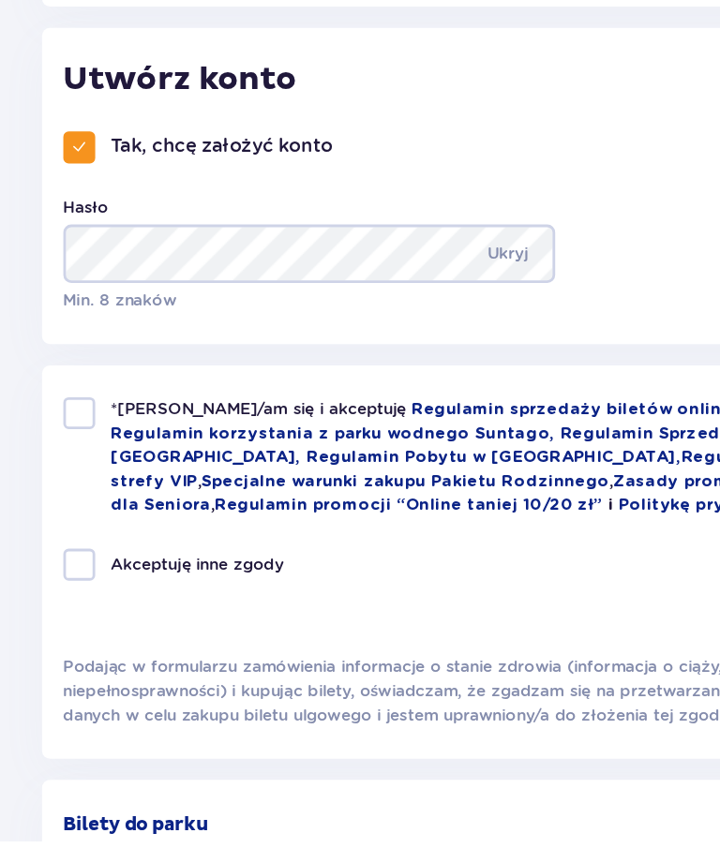
click at [91, 550] on div at bounding box center [102, 561] width 22 height 22
checkbox input "true"
click at [91, 599] on div at bounding box center [102, 610] width 22 height 22
checkbox input "true"
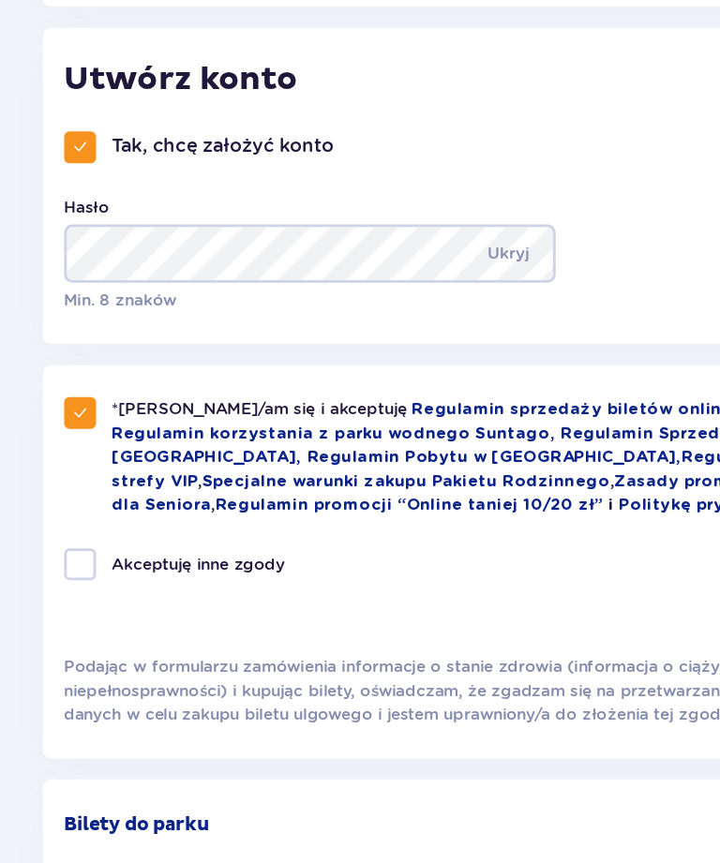
checkbox input "true"
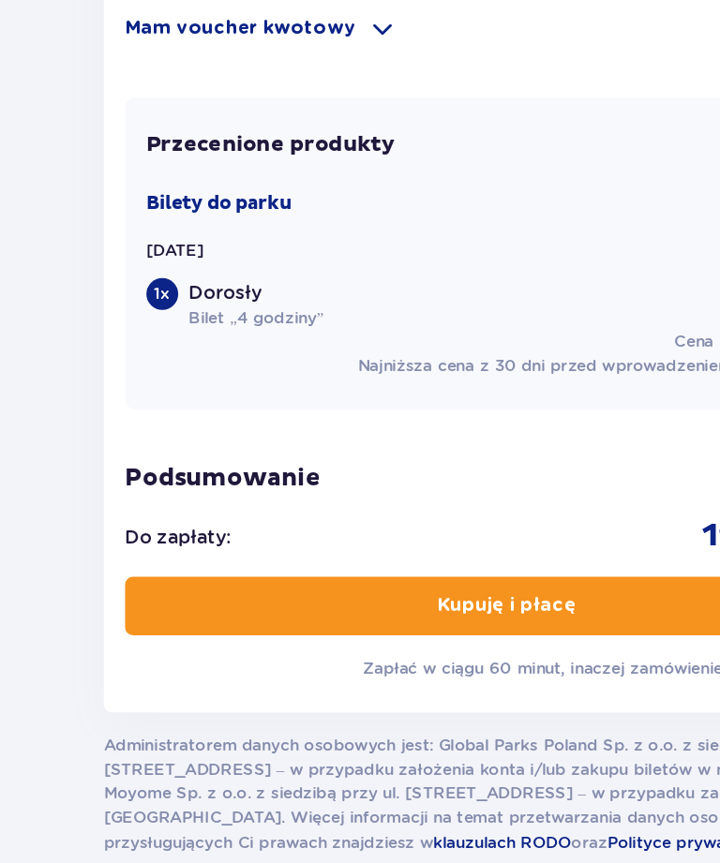
scroll to position [1540, 0]
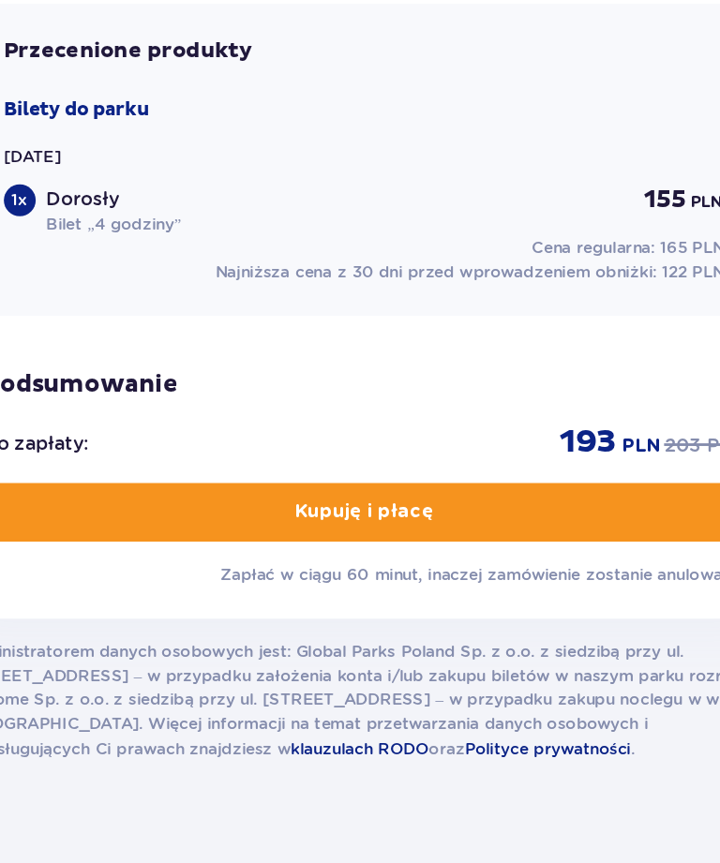
click at [310, 565] on p "Kupuję i płacę" at bounding box center [359, 574] width 98 height 19
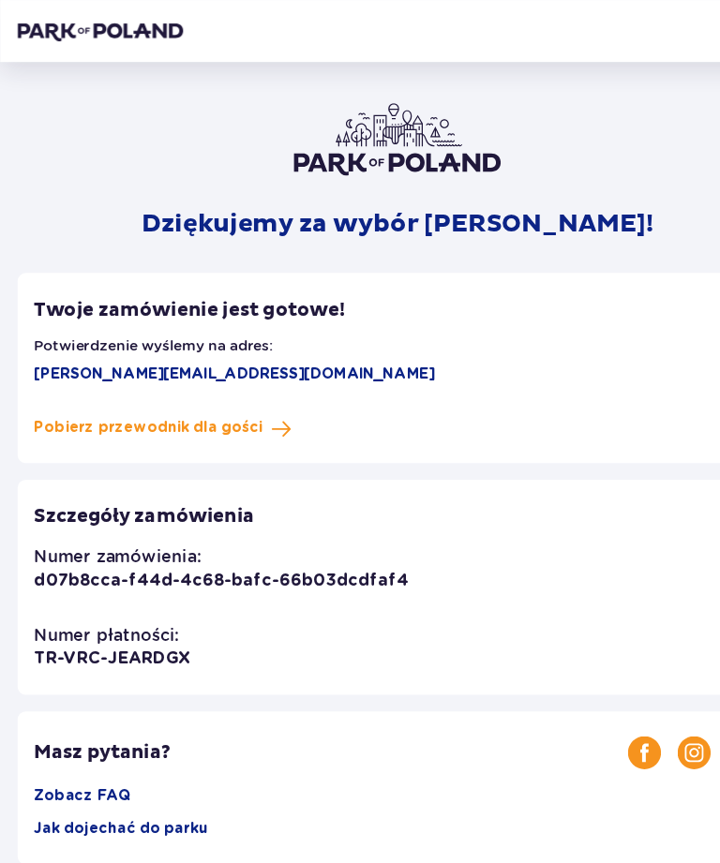
click at [117, 381] on span "Pobierz przewodnik dla gości" at bounding box center [134, 388] width 207 height 19
